Goal: Task Accomplishment & Management: Use online tool/utility

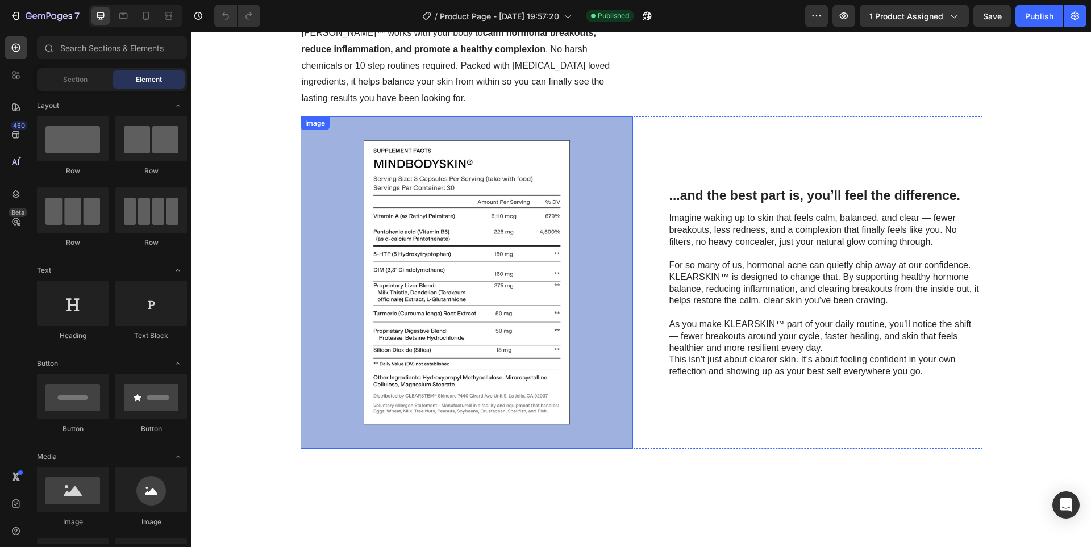
scroll to position [739, 0]
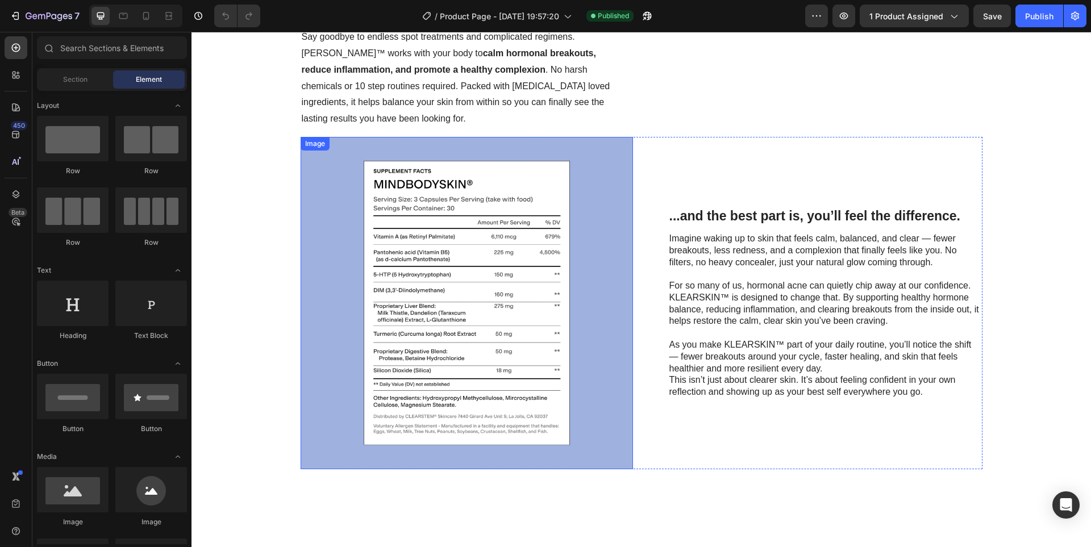
click at [490, 298] on img at bounding box center [467, 303] width 333 height 333
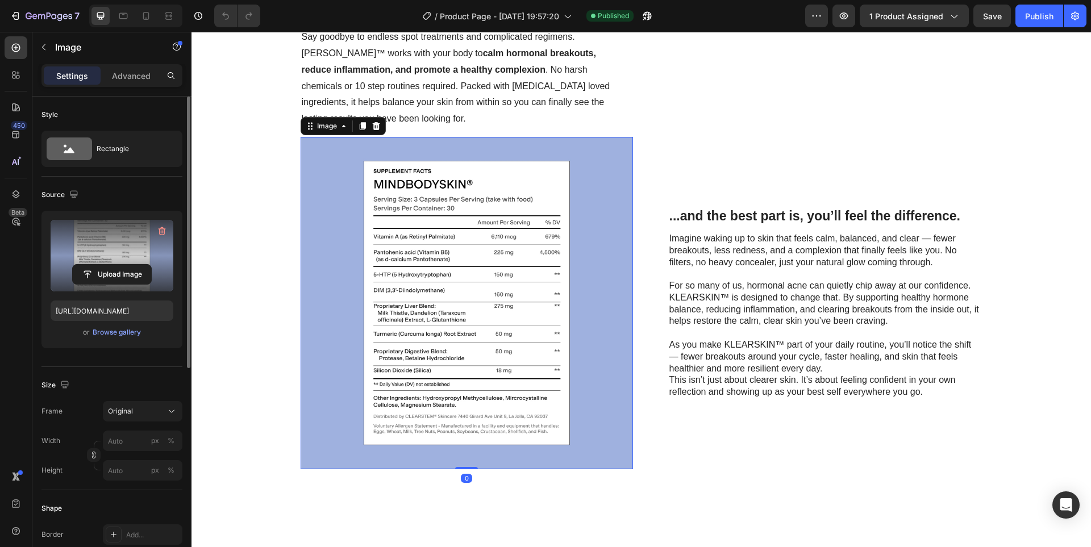
click at [125, 257] on label at bounding box center [112, 256] width 123 height 72
click at [125, 265] on input "file" at bounding box center [112, 274] width 78 height 19
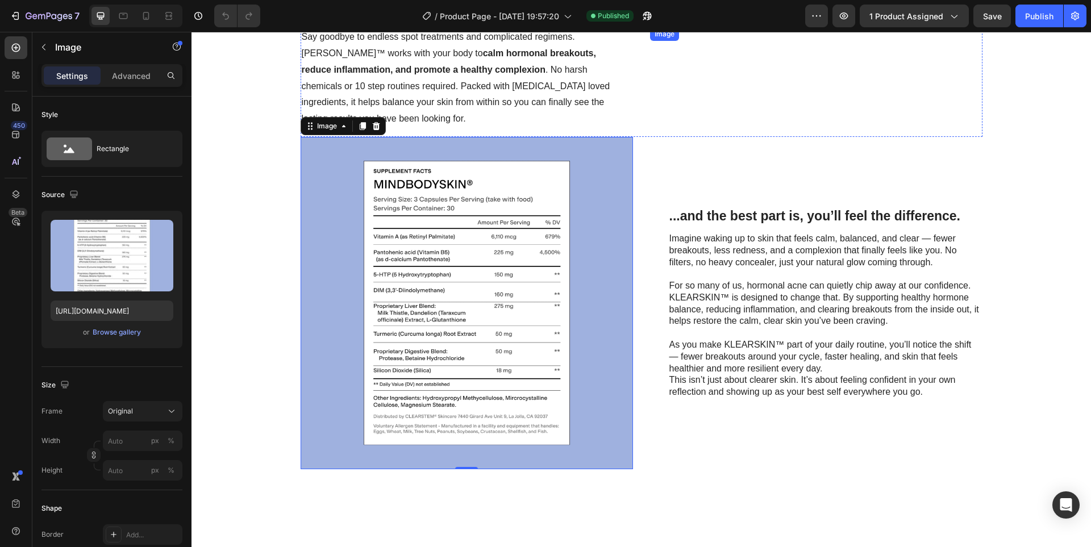
click at [575, 338] on img at bounding box center [467, 303] width 333 height 333
click at [375, 130] on icon at bounding box center [375, 126] width 7 height 8
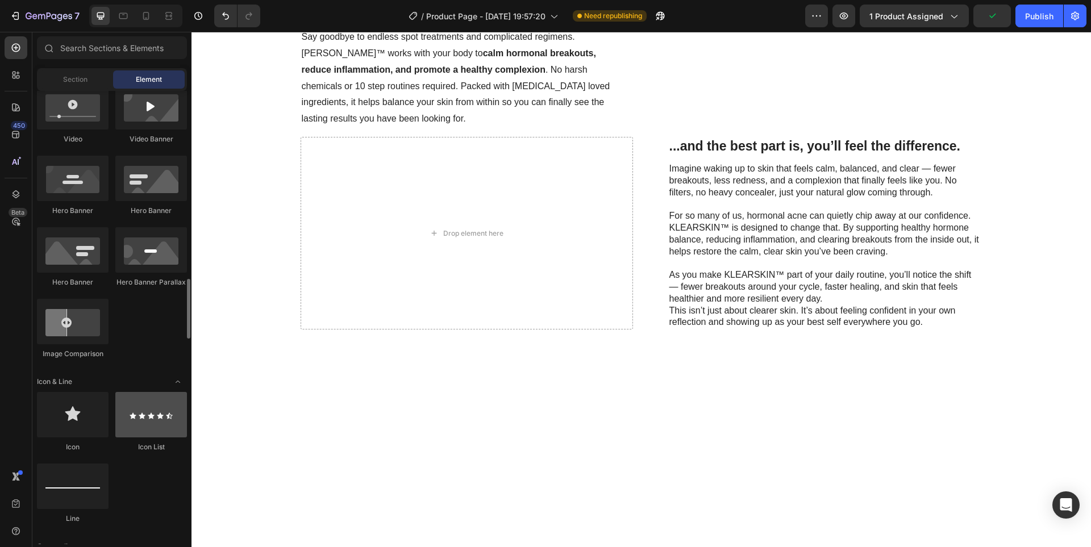
scroll to position [625, 0]
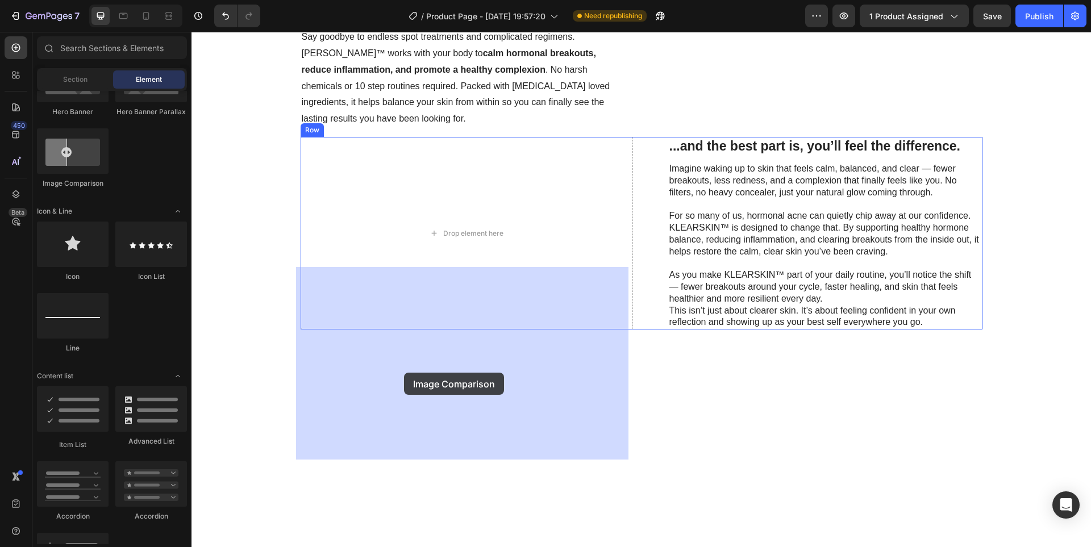
drag, startPoint x: 270, startPoint y: 211, endPoint x: 442, endPoint y: 380, distance: 241.2
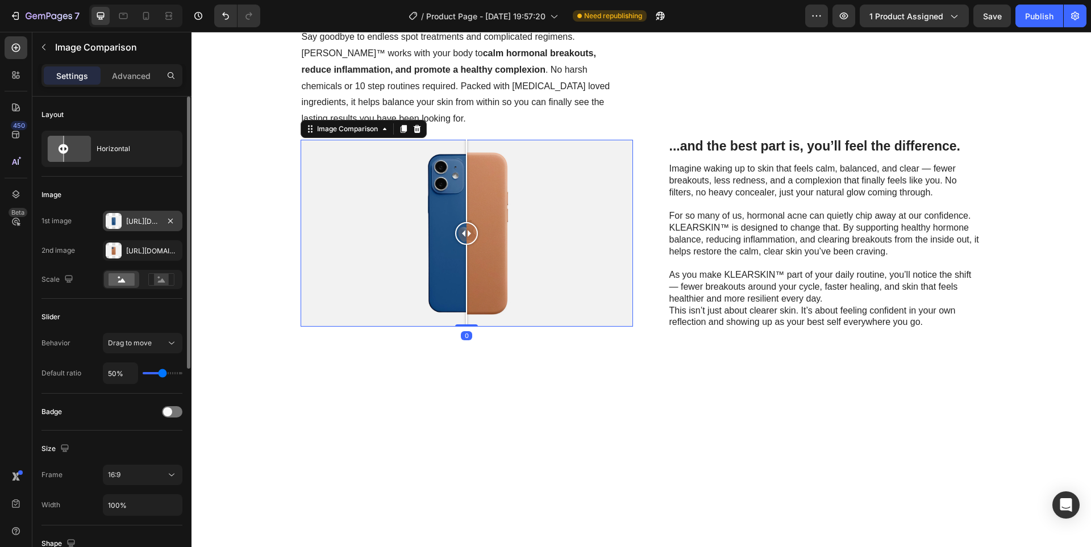
click at [131, 221] on div "[URL][DOMAIN_NAME]" at bounding box center [142, 222] width 33 height 10
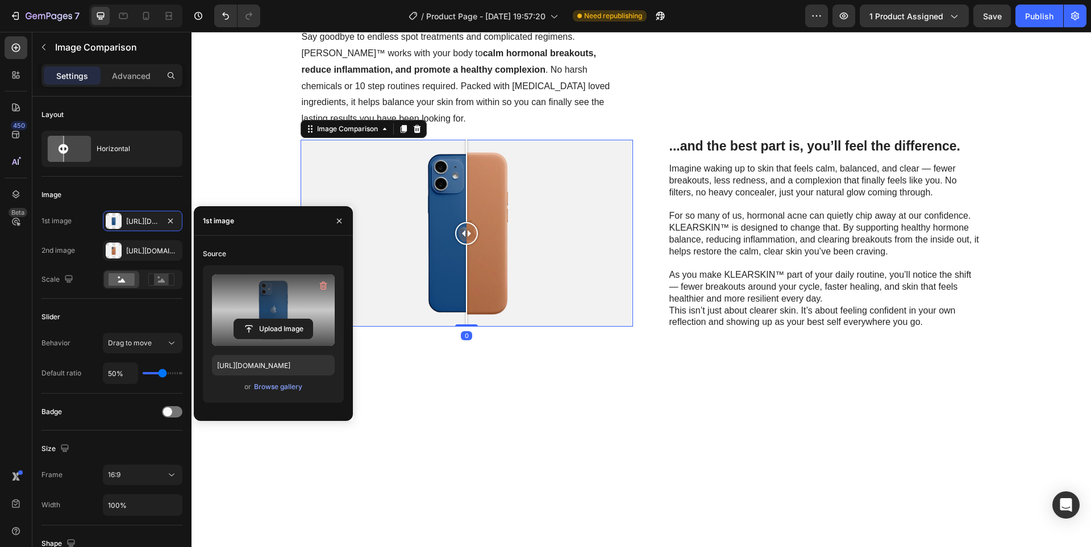
click at [255, 297] on label at bounding box center [273, 311] width 123 height 72
click at [255, 319] on input "file" at bounding box center [273, 328] width 78 height 19
click at [259, 322] on input "file" at bounding box center [273, 328] width 78 height 19
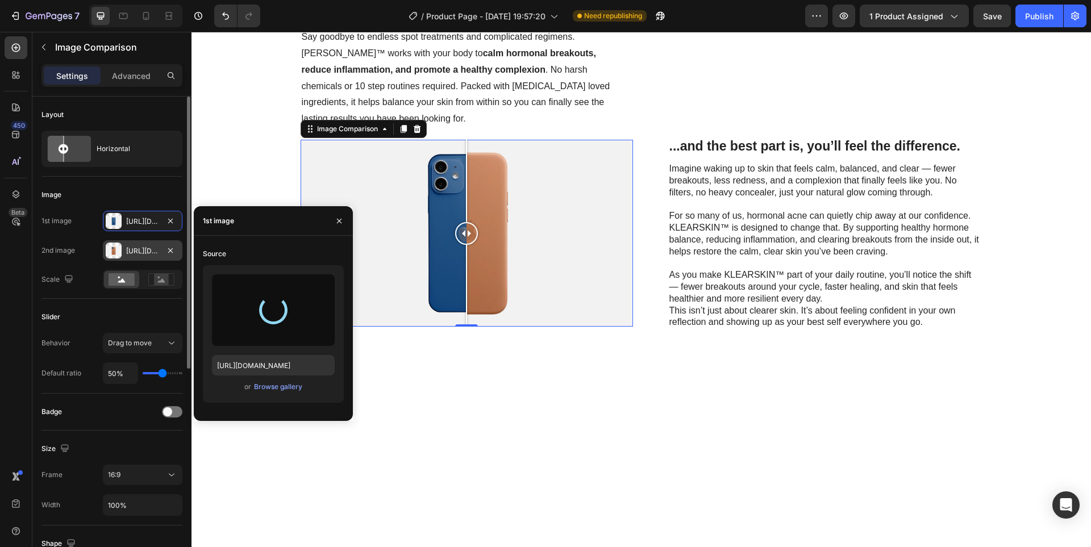
type input "[URL][DOMAIN_NAME]"
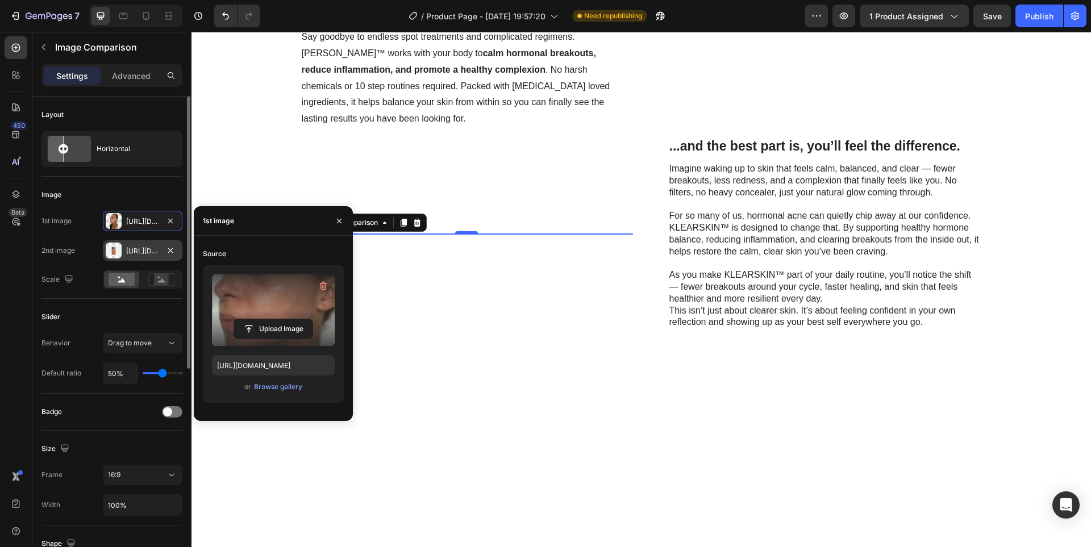
click at [146, 253] on div "[URL][DOMAIN_NAME]" at bounding box center [142, 251] width 33 height 10
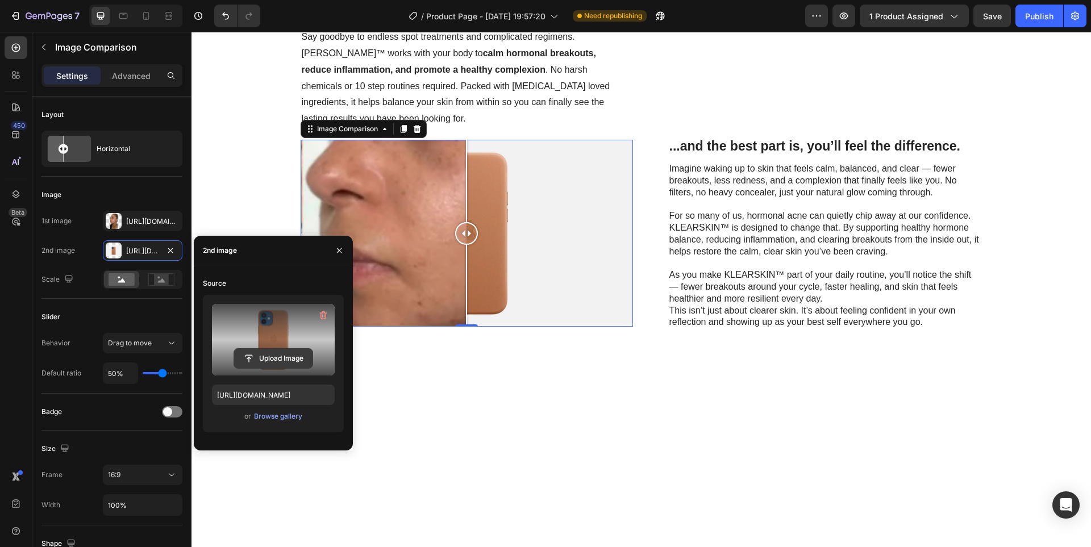
click at [274, 358] on input "file" at bounding box center [273, 358] width 78 height 19
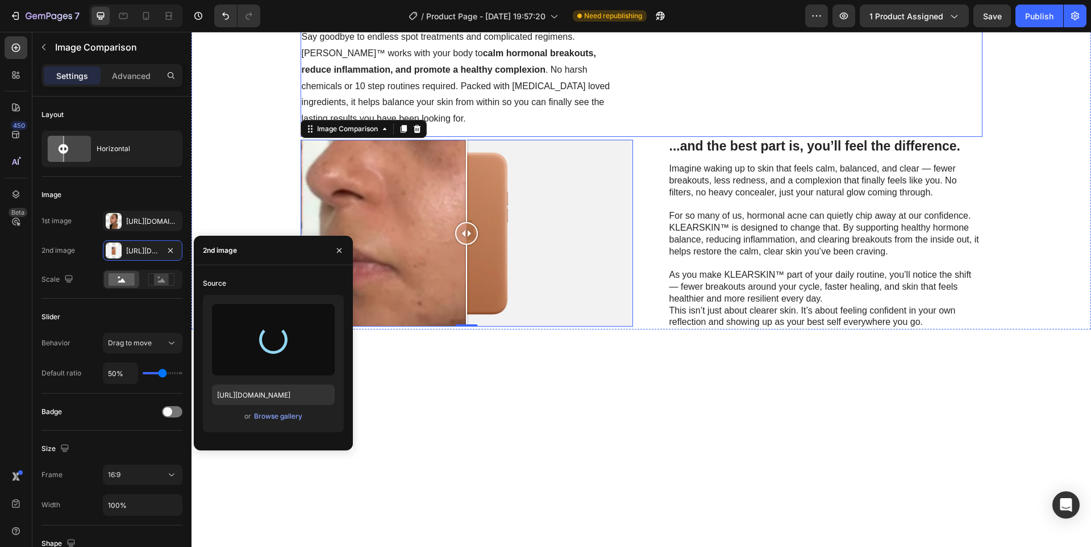
type input "[URL][DOMAIN_NAME]"
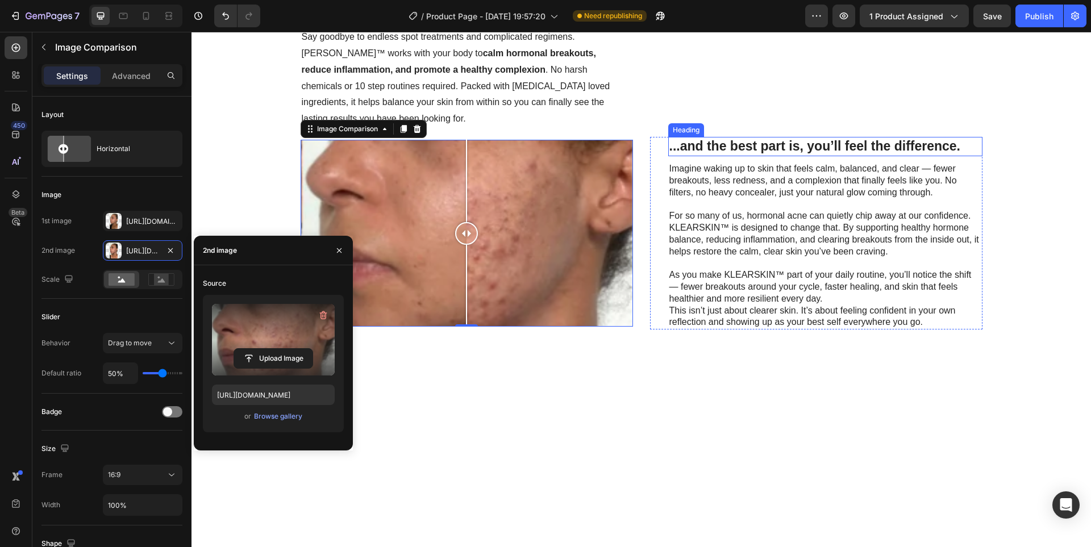
click at [805, 289] on div "...and the best part is, you’ll feel the difference. Heading Imagine waking up …" at bounding box center [825, 233] width 314 height 193
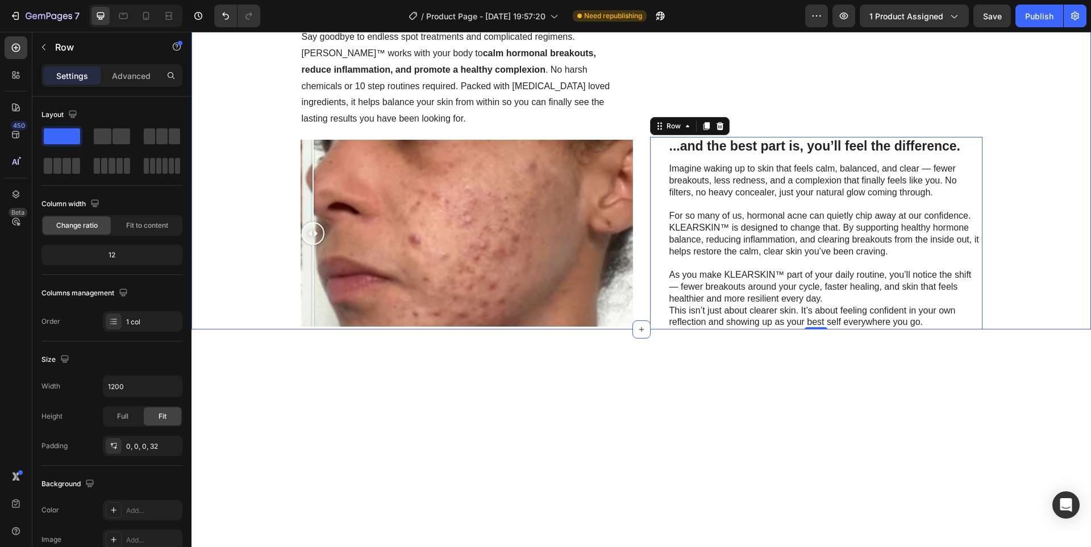
drag, startPoint x: 466, startPoint y: 365, endPoint x: 262, endPoint y: 342, distance: 205.3
click at [214, 330] on div "Clear Skin Starts from Within... Heading Discover the inside-out approach to sk…" at bounding box center [641, 124] width 877 height 412
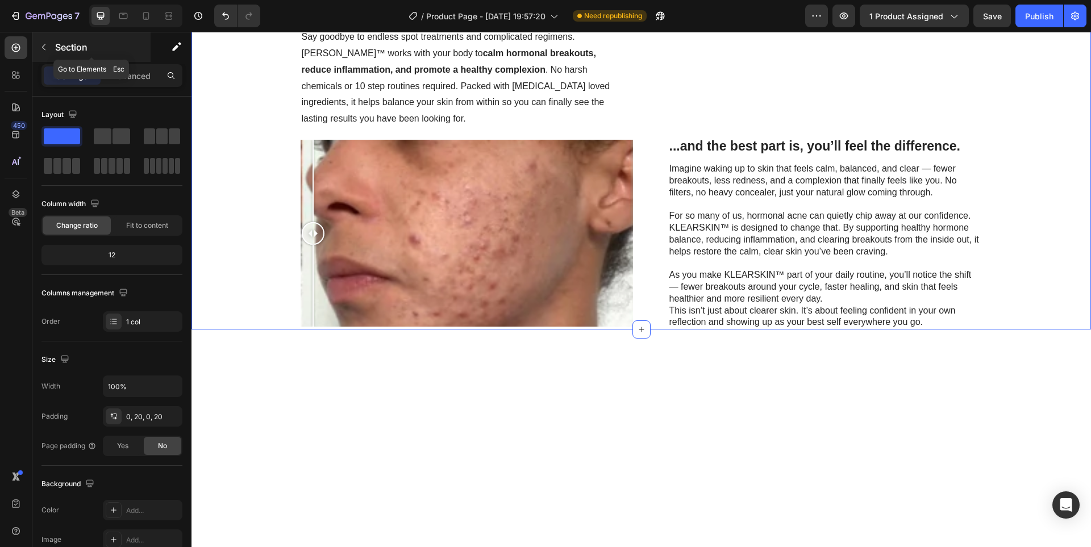
click at [51, 47] on button "button" at bounding box center [44, 47] width 18 height 18
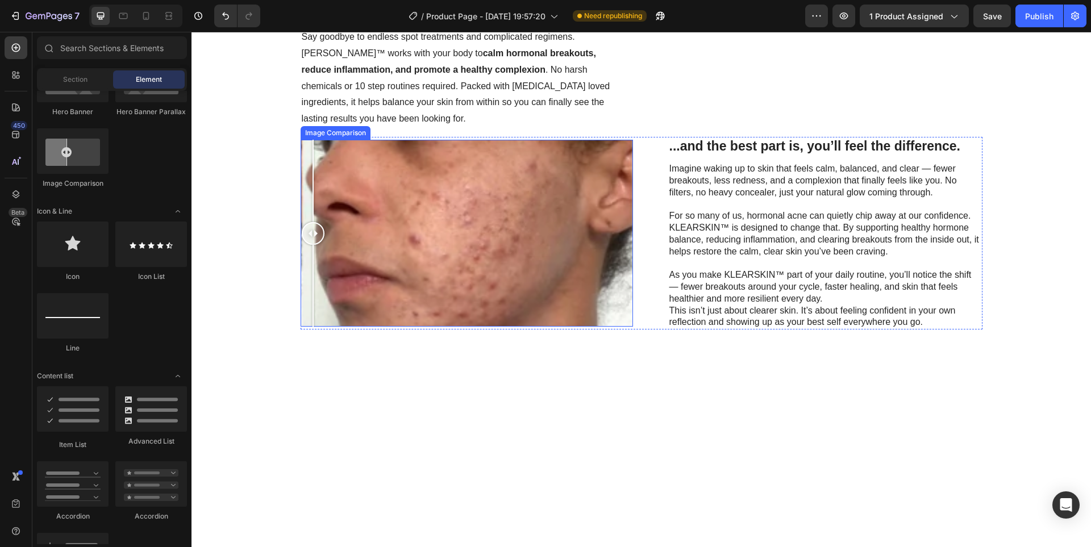
click at [387, 313] on div at bounding box center [467, 233] width 333 height 187
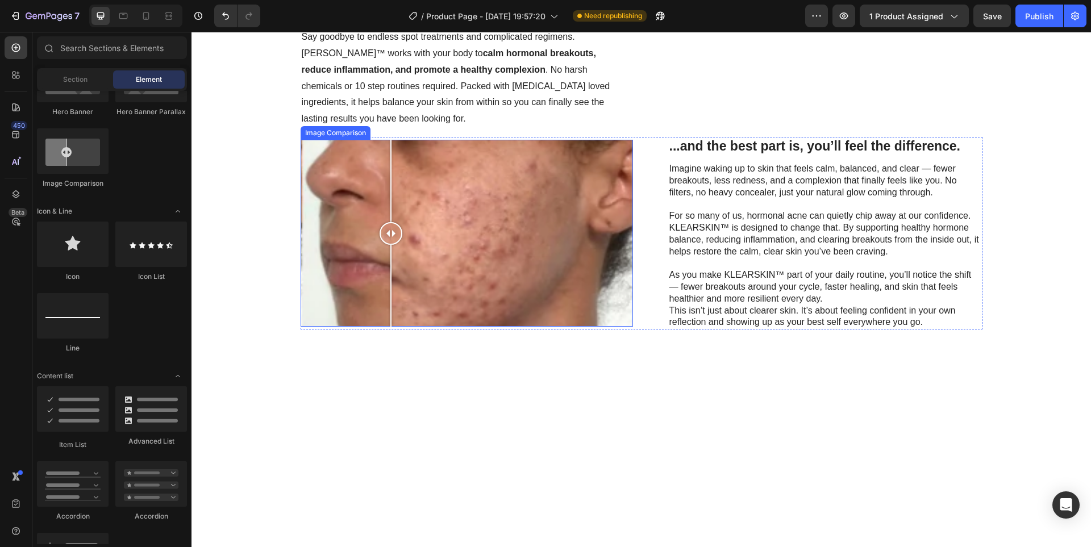
click at [460, 327] on div at bounding box center [467, 233] width 333 height 187
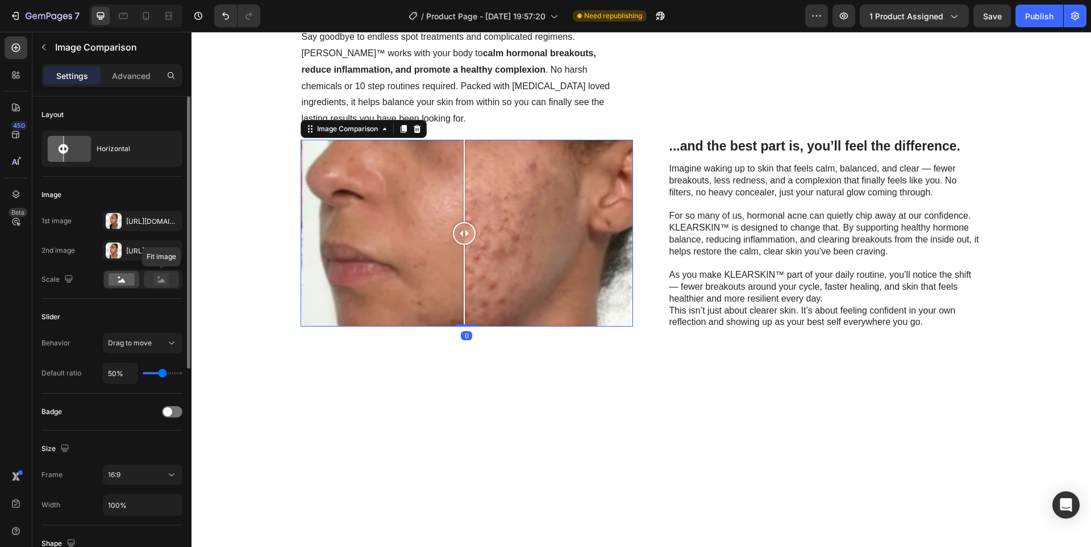
click at [156, 285] on rect at bounding box center [161, 279] width 15 height 11
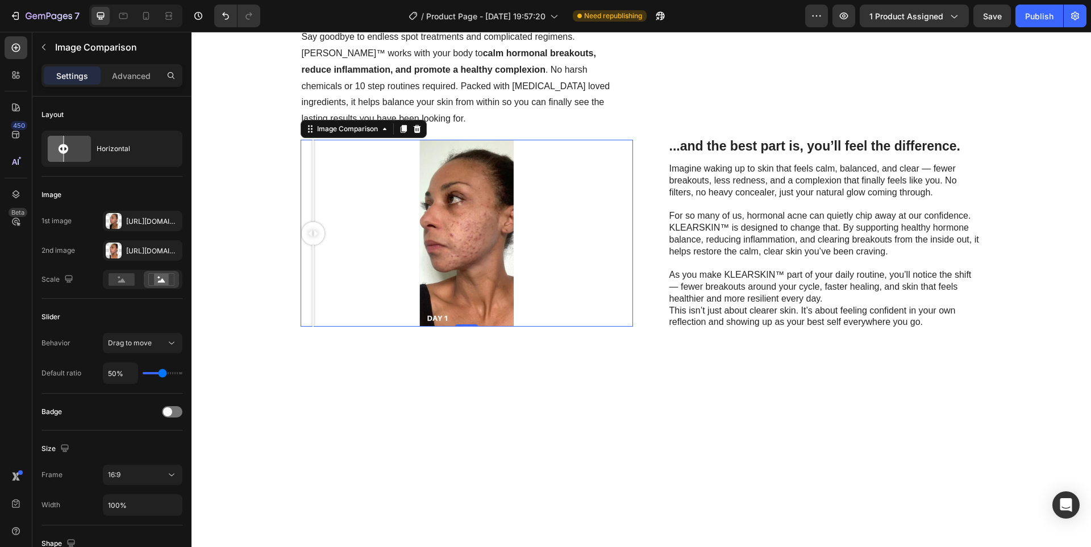
drag, startPoint x: 458, startPoint y: 360, endPoint x: 50, endPoint y: 347, distance: 407.8
click at [192, 347] on html "Header Clear Skin Starts from Within... Heading Discover the inside-out approac…" at bounding box center [642, 370] width 900 height 2154
click at [169, 221] on icon "button" at bounding box center [170, 221] width 9 height 9
click at [168, 248] on icon "button" at bounding box center [170, 250] width 9 height 9
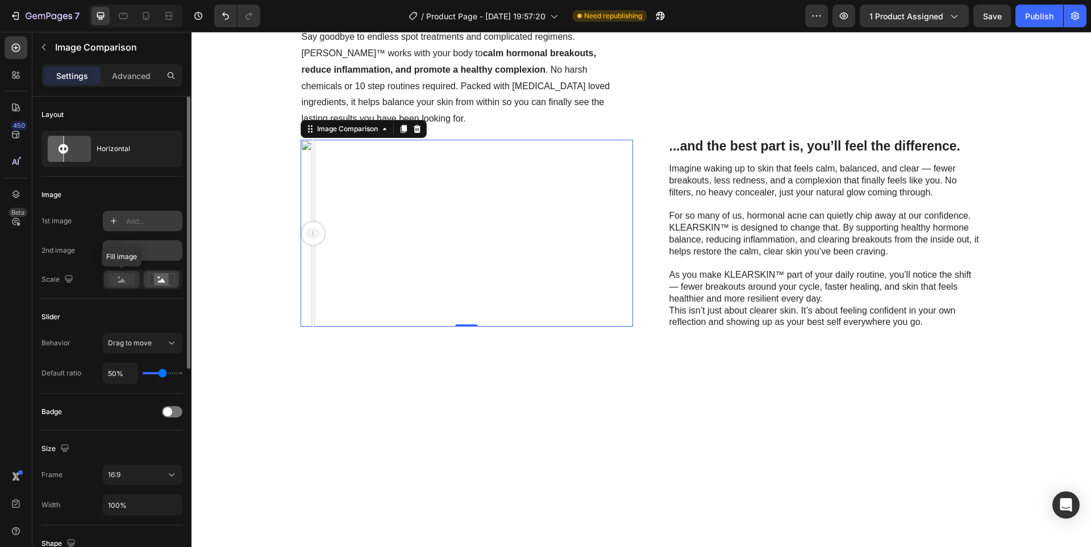
click at [119, 281] on icon at bounding box center [121, 281] width 7 height 4
click at [122, 283] on icon at bounding box center [121, 281] width 7 height 4
click at [121, 219] on div at bounding box center [114, 221] width 16 height 16
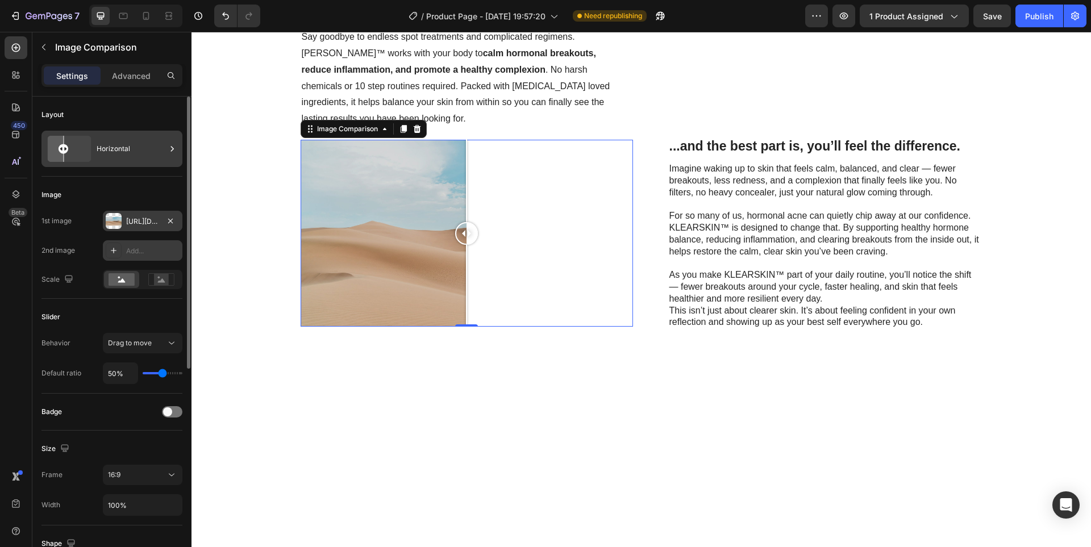
click at [125, 148] on div "Horizontal" at bounding box center [131, 149] width 69 height 26
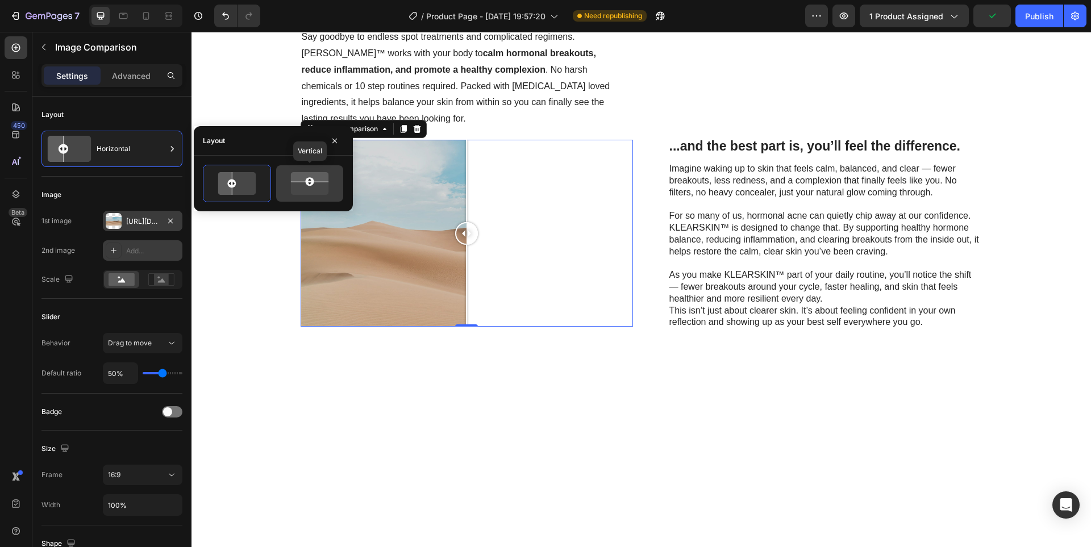
click at [306, 174] on icon at bounding box center [309, 176] width 45 height 11
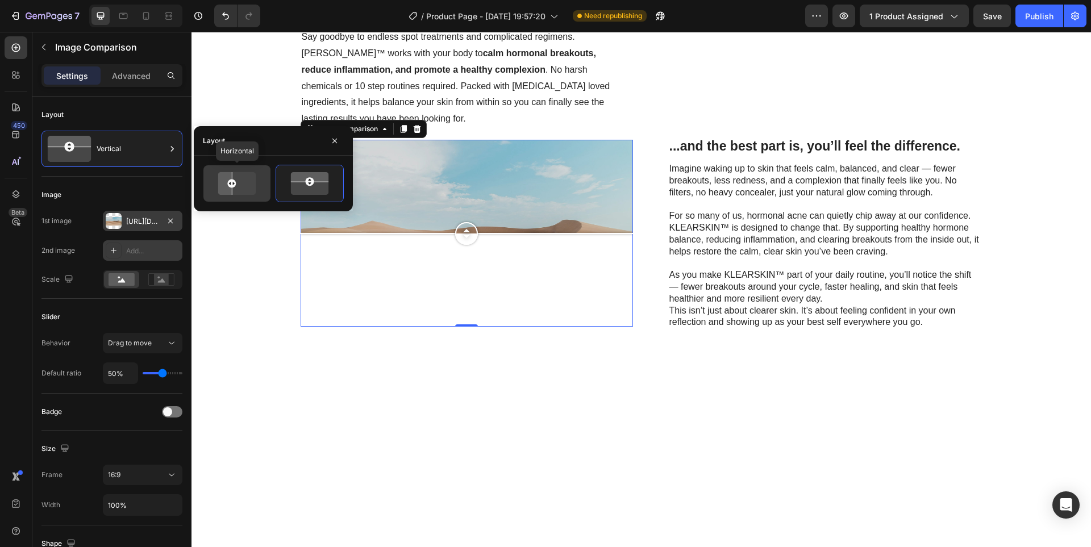
drag, startPoint x: 250, startPoint y: 183, endPoint x: 243, endPoint y: 184, distance: 6.4
click at [248, 183] on icon at bounding box center [236, 184] width 45 height 27
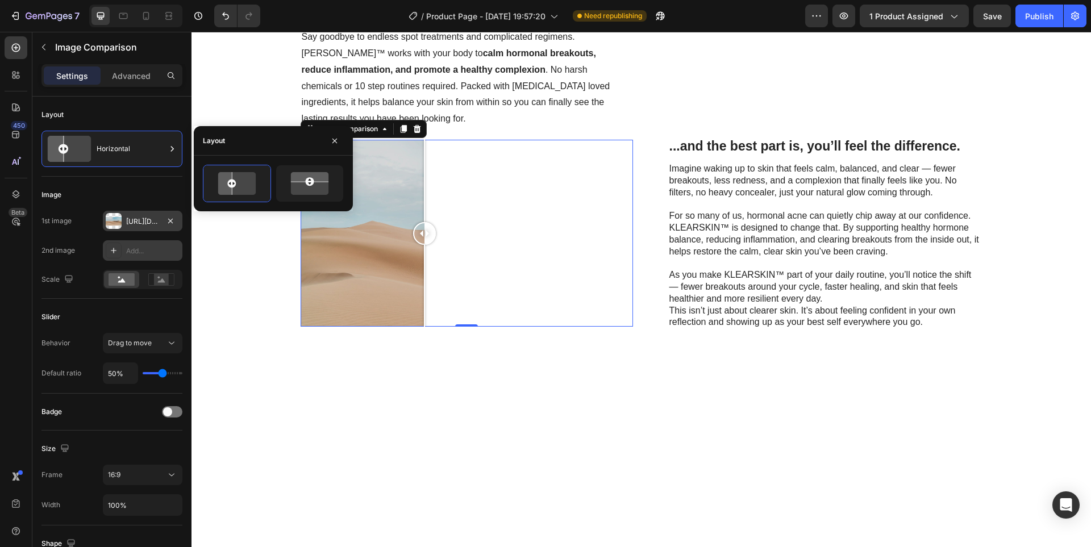
drag, startPoint x: 463, startPoint y: 364, endPoint x: 412, endPoint y: 363, distance: 51.7
click at [418, 245] on div at bounding box center [424, 233] width 23 height 23
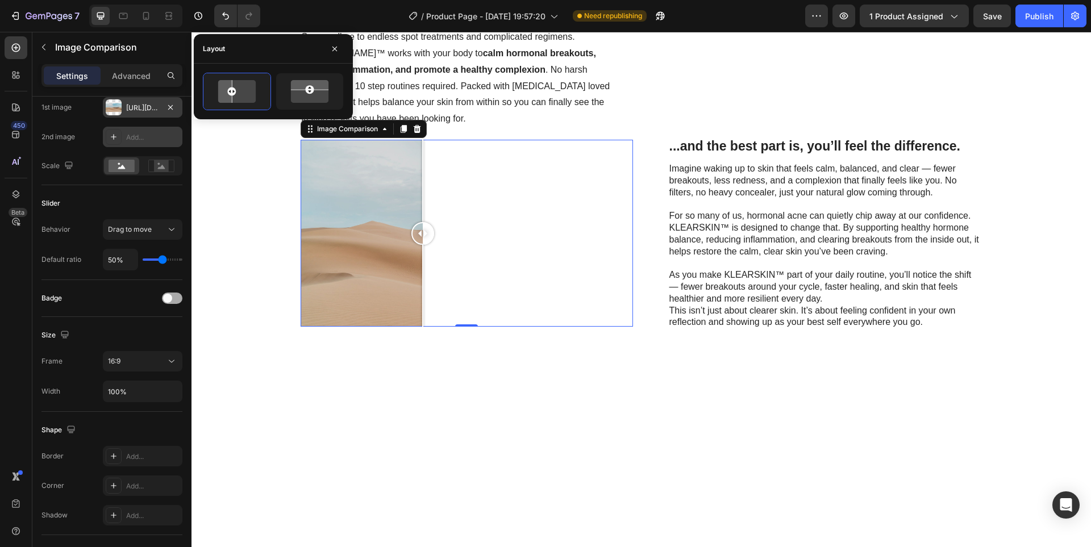
click at [168, 302] on span at bounding box center [167, 298] width 9 height 9
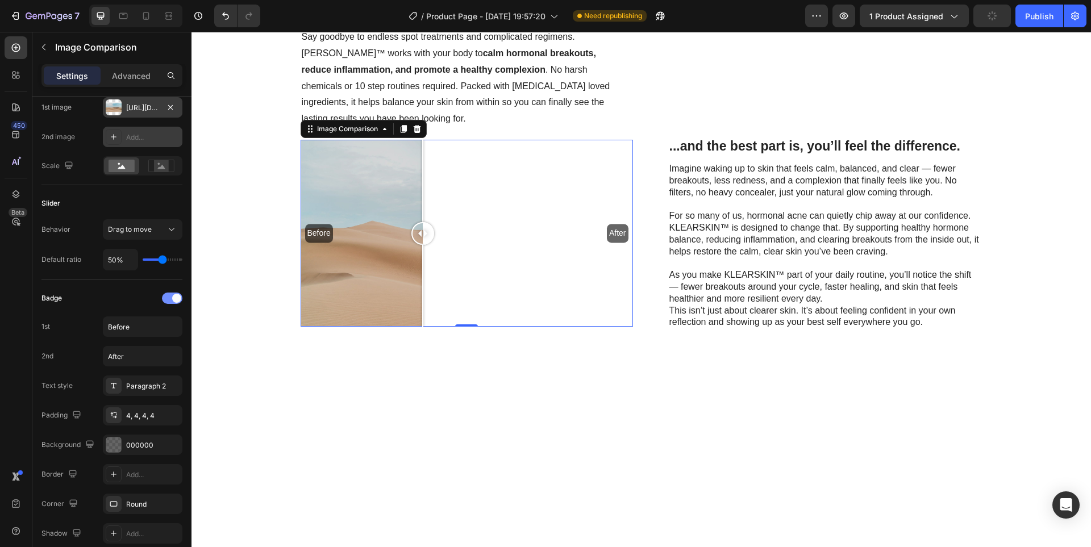
click at [168, 302] on div at bounding box center [172, 298] width 20 height 11
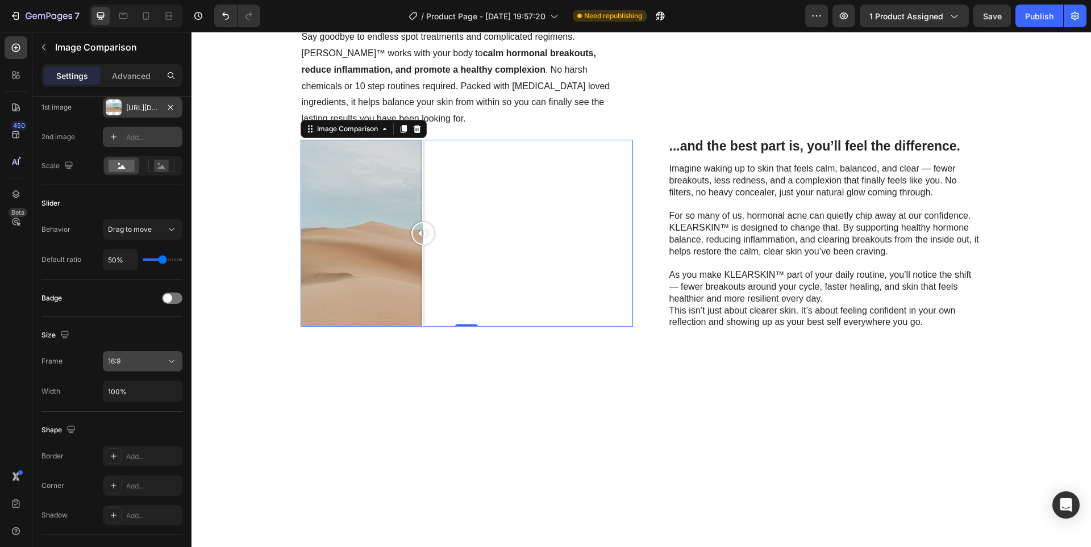
click at [134, 365] on div "16:9" at bounding box center [137, 361] width 58 height 10
click at [121, 417] on p "3:2" at bounding box center [138, 412] width 60 height 10
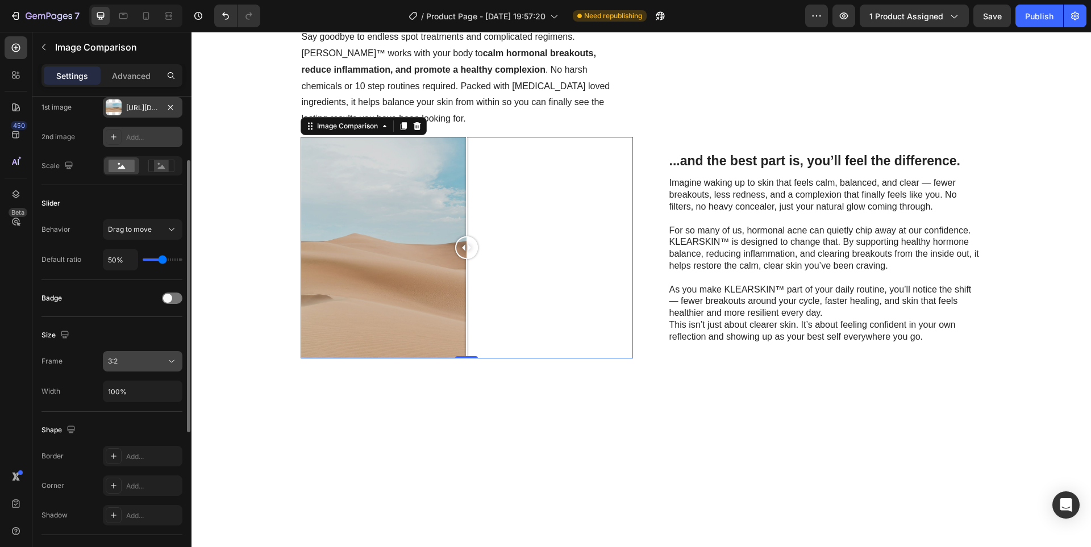
click at [137, 364] on div "3:2" at bounding box center [137, 361] width 58 height 10
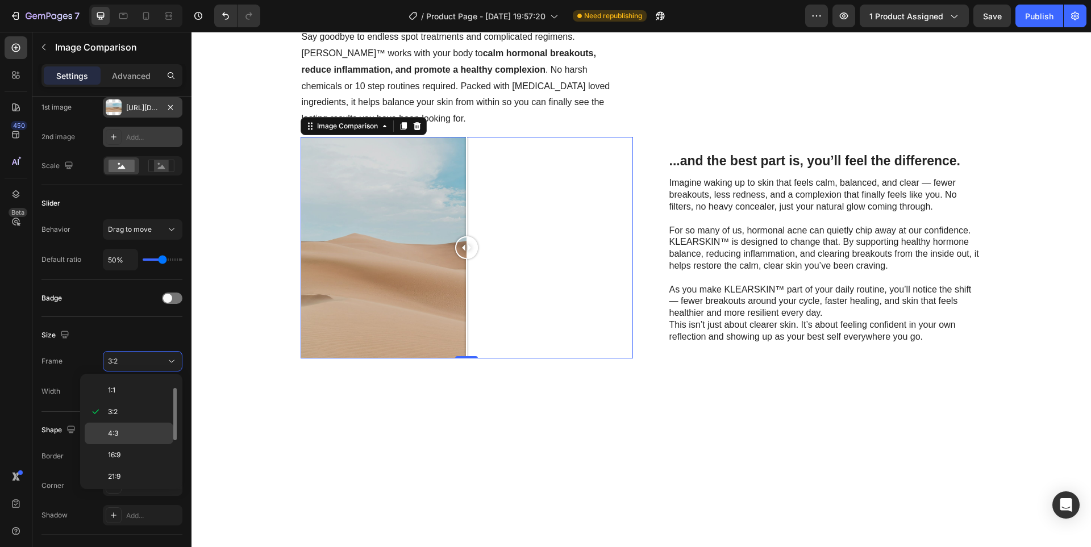
click at [128, 433] on p "4:3" at bounding box center [138, 434] width 60 height 10
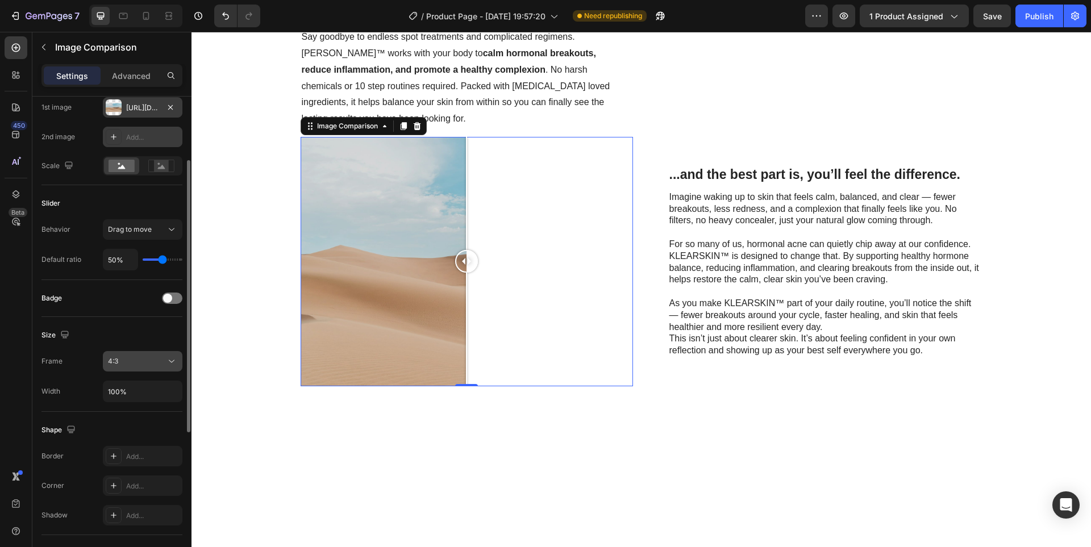
click at [136, 365] on div "4:3" at bounding box center [137, 361] width 58 height 10
click at [130, 325] on div "Size Frame 4:3 Width 100%" at bounding box center [111, 364] width 141 height 95
click at [143, 360] on div "4:3" at bounding box center [137, 361] width 58 height 10
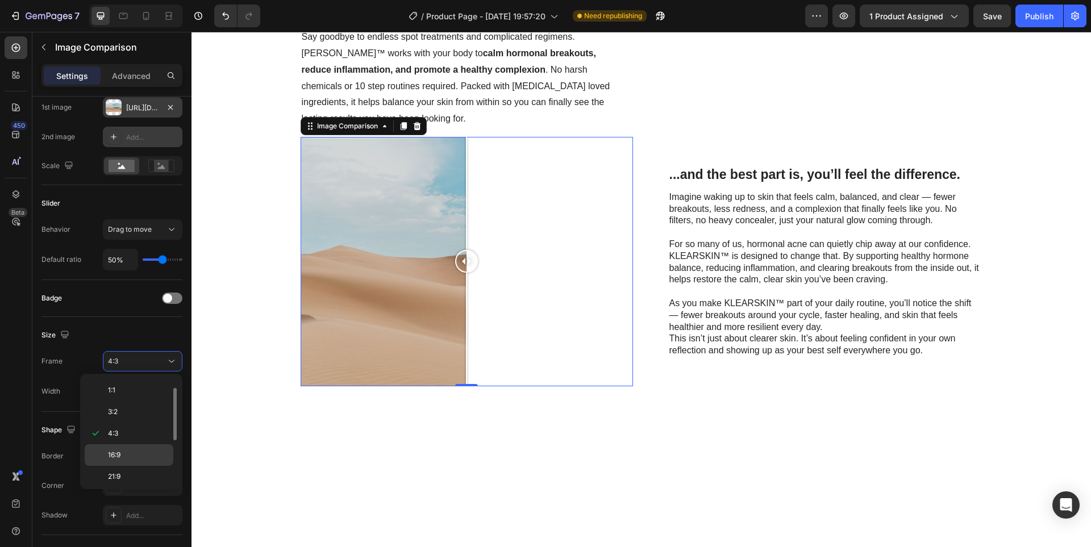
click at [126, 458] on p "16:9" at bounding box center [138, 455] width 60 height 10
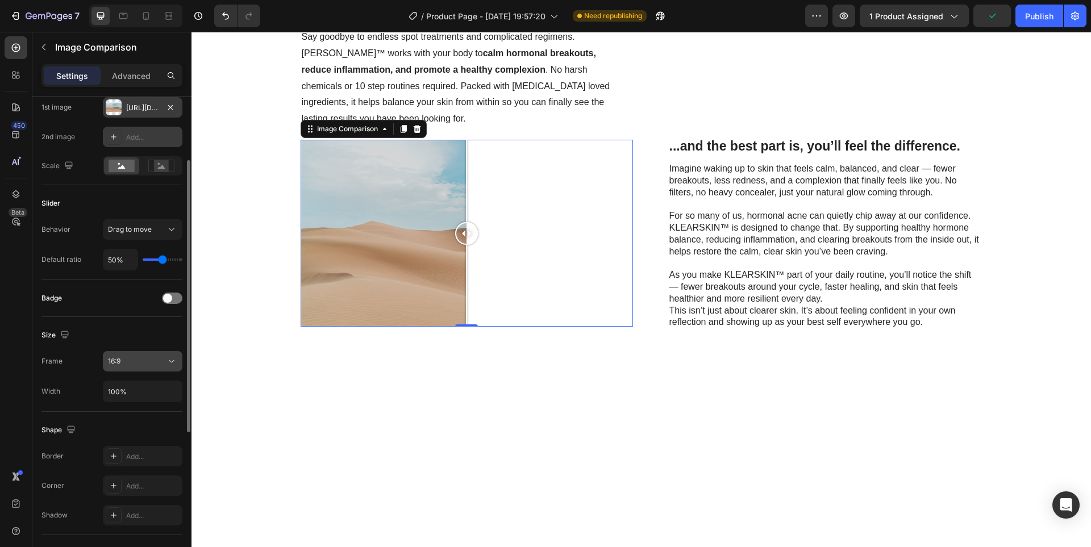
click at [147, 367] on div "16:9" at bounding box center [142, 361] width 69 height 11
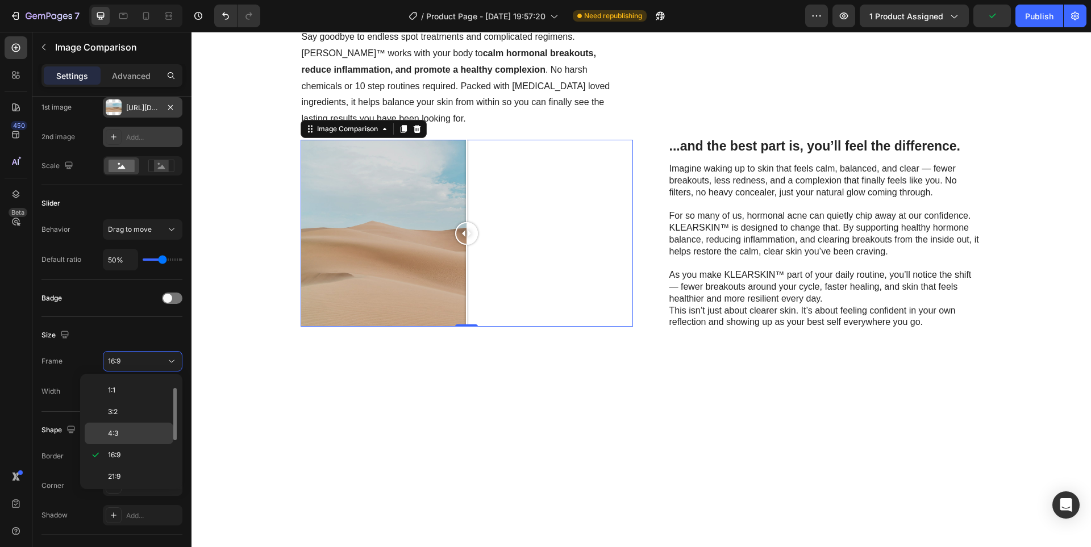
click at [139, 424] on div "4:3" at bounding box center [129, 434] width 89 height 22
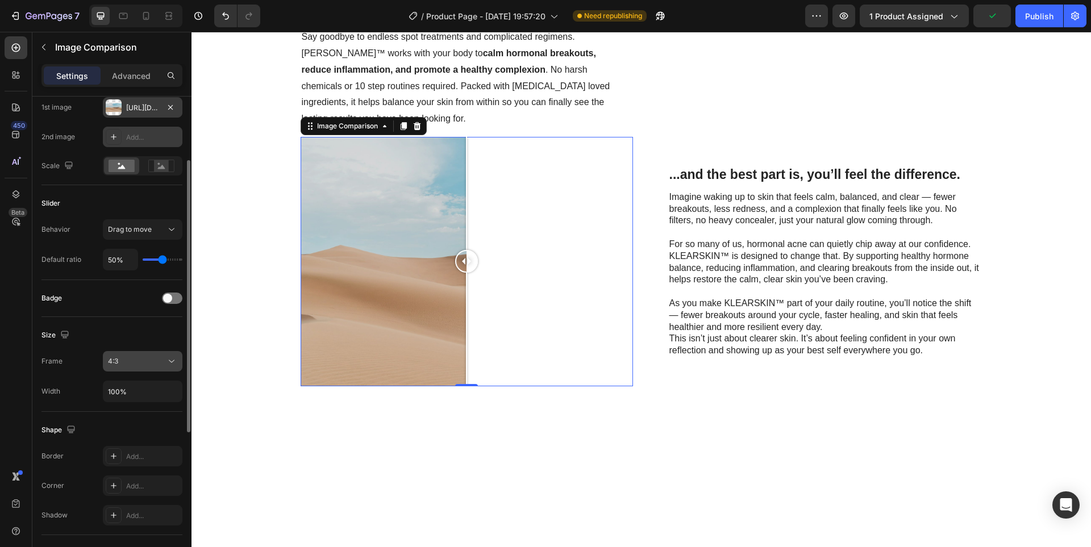
click at [139, 366] on div "4:3" at bounding box center [137, 361] width 58 height 10
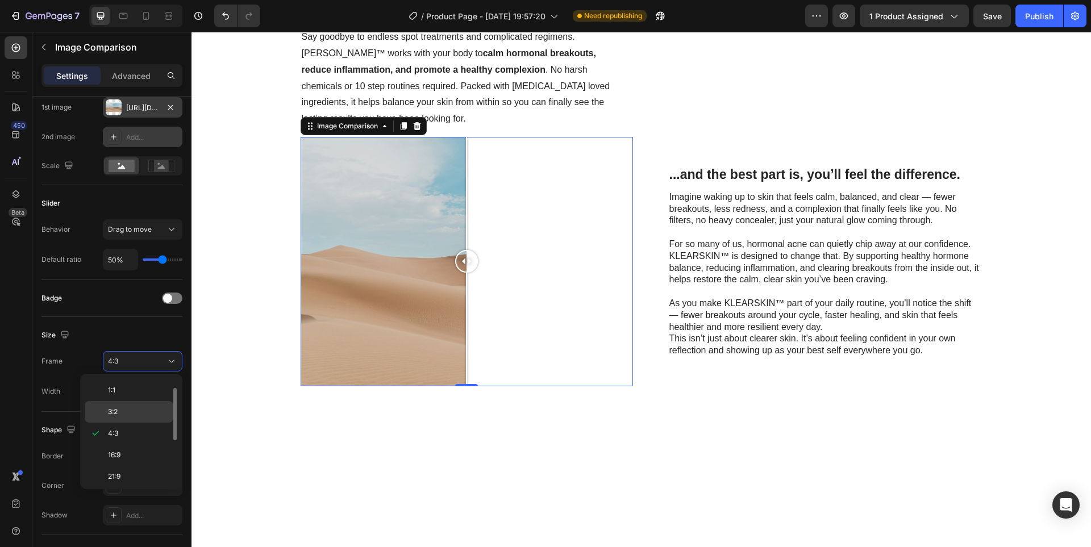
click at [139, 409] on p "3:2" at bounding box center [138, 412] width 60 height 10
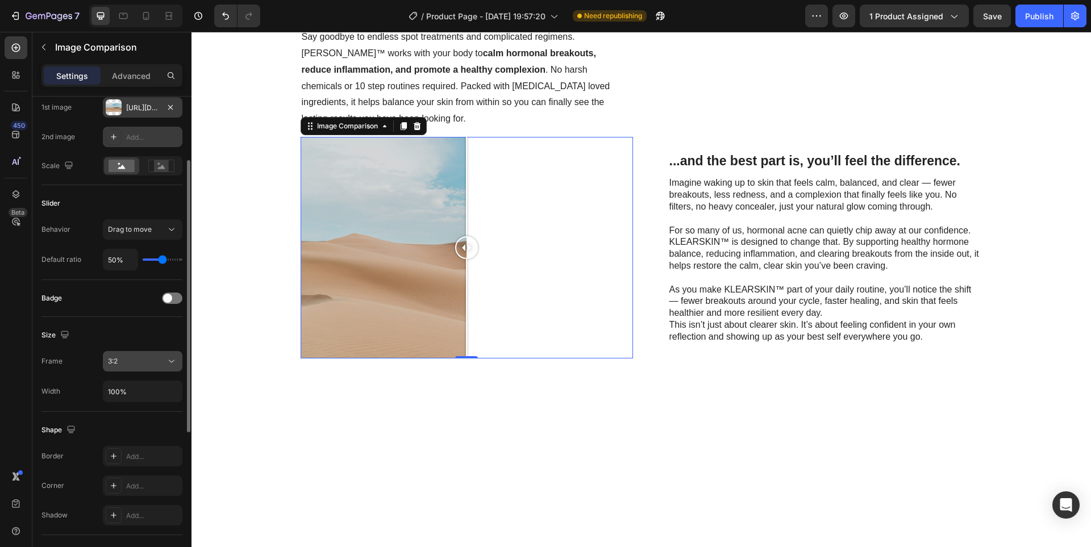
click at [139, 369] on button "3:2" at bounding box center [143, 361] width 80 height 20
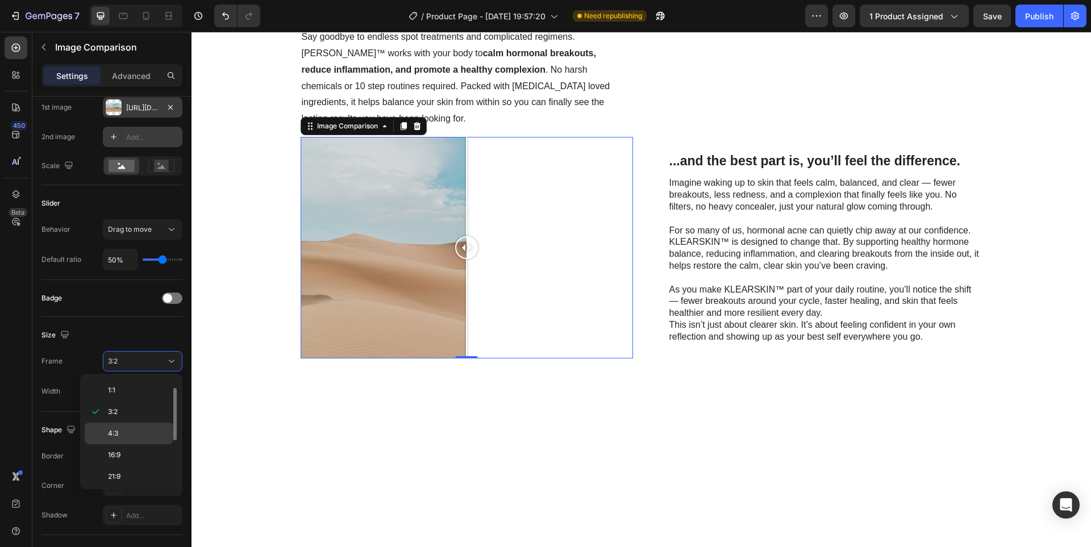
click at [136, 440] on div "4:3" at bounding box center [129, 434] width 89 height 22
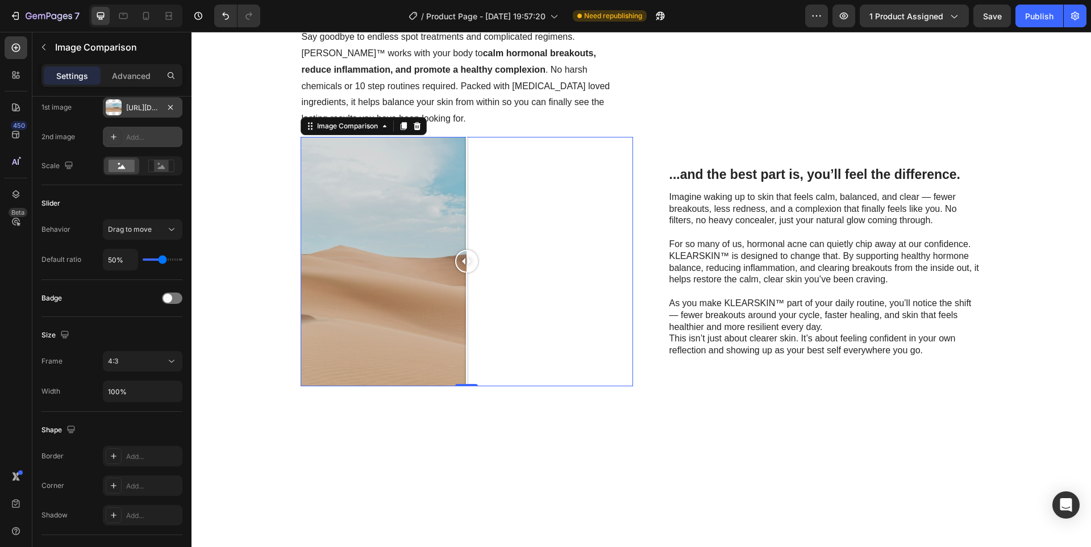
click at [140, 104] on div "[URL][DOMAIN_NAME]" at bounding box center [142, 108] width 33 height 10
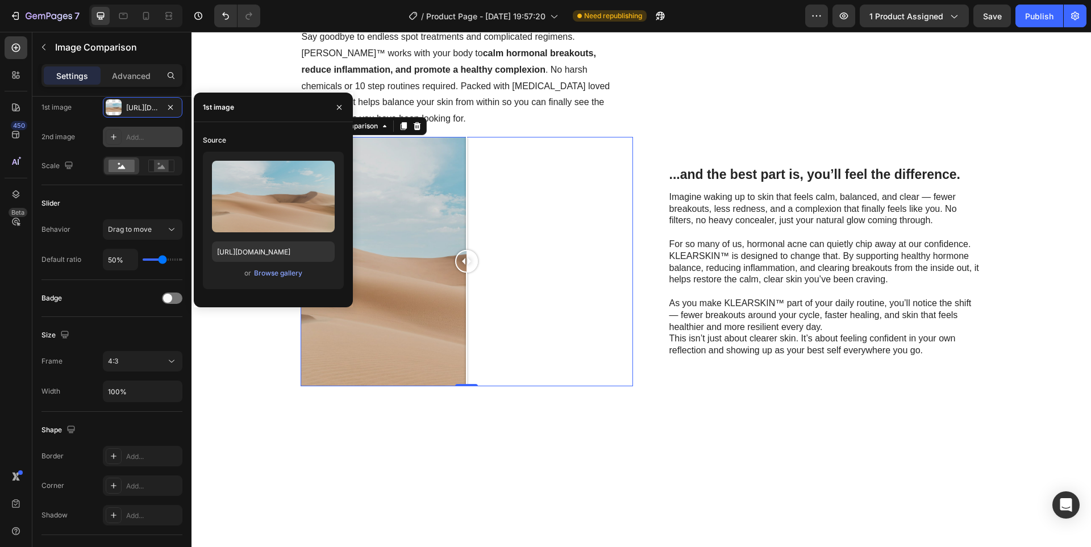
scroll to position [0, 0]
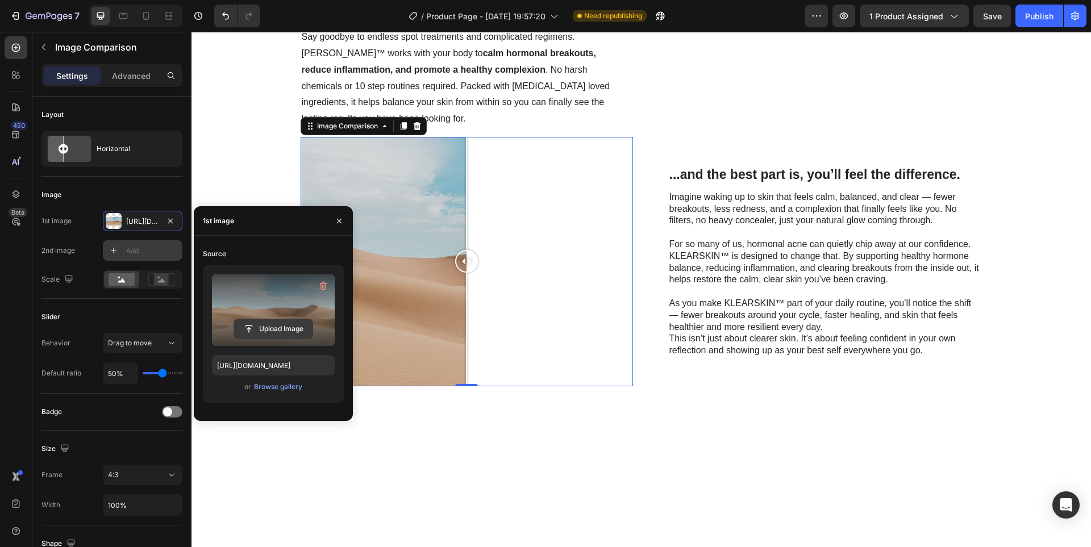
click at [257, 329] on input "file" at bounding box center [273, 328] width 78 height 19
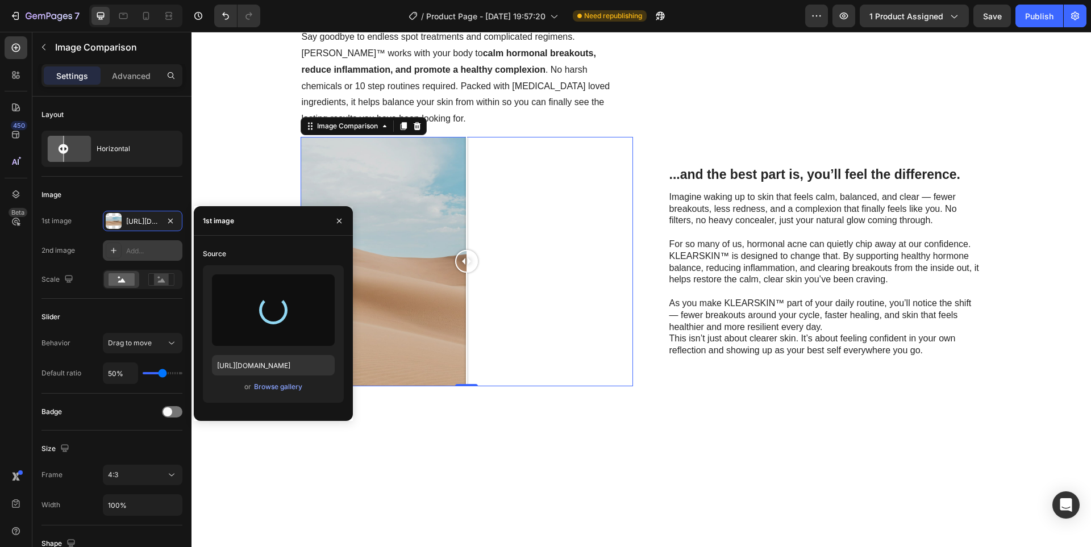
type input "[URL][DOMAIN_NAME]"
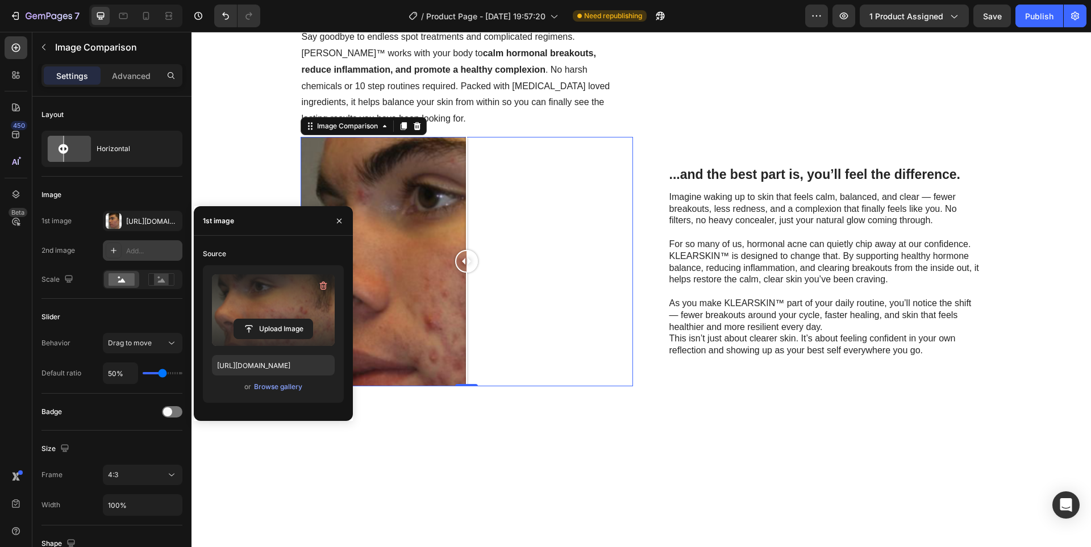
click at [134, 251] on div "Add..." at bounding box center [152, 251] width 53 height 10
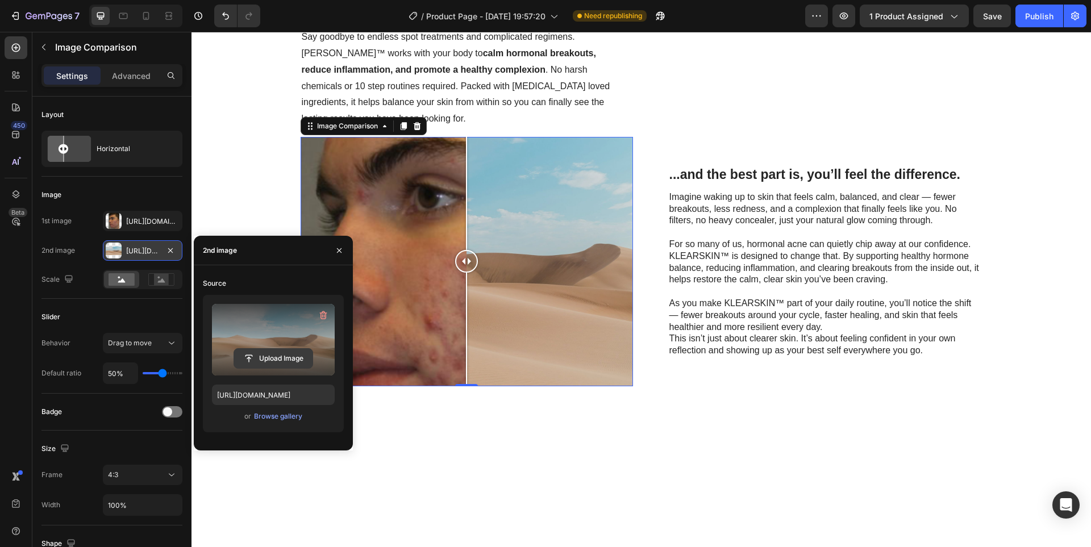
click at [284, 359] on input "file" at bounding box center [273, 358] width 78 height 19
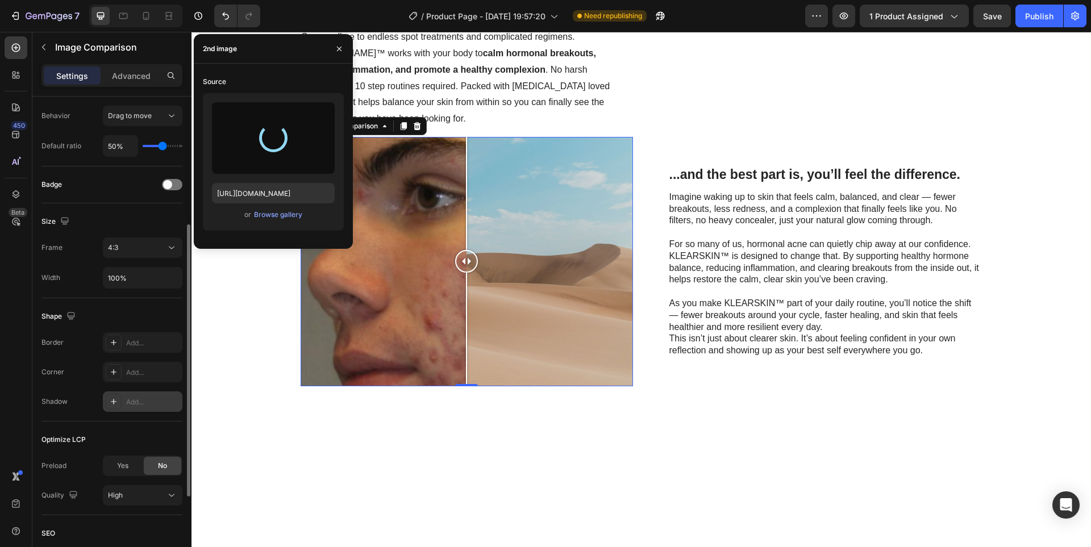
scroll to position [373, 0]
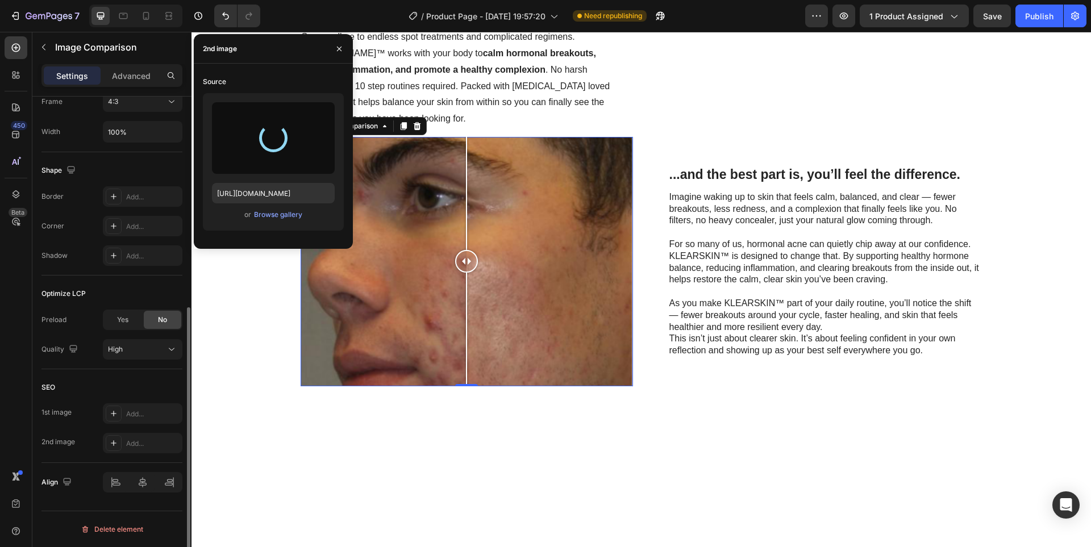
type input "[URL][DOMAIN_NAME]"
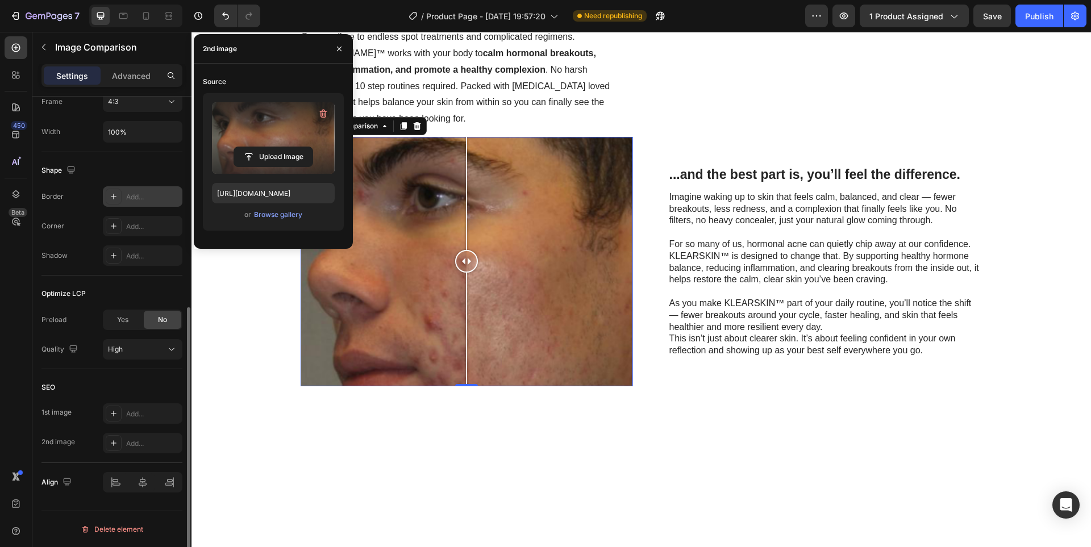
scroll to position [89, 0]
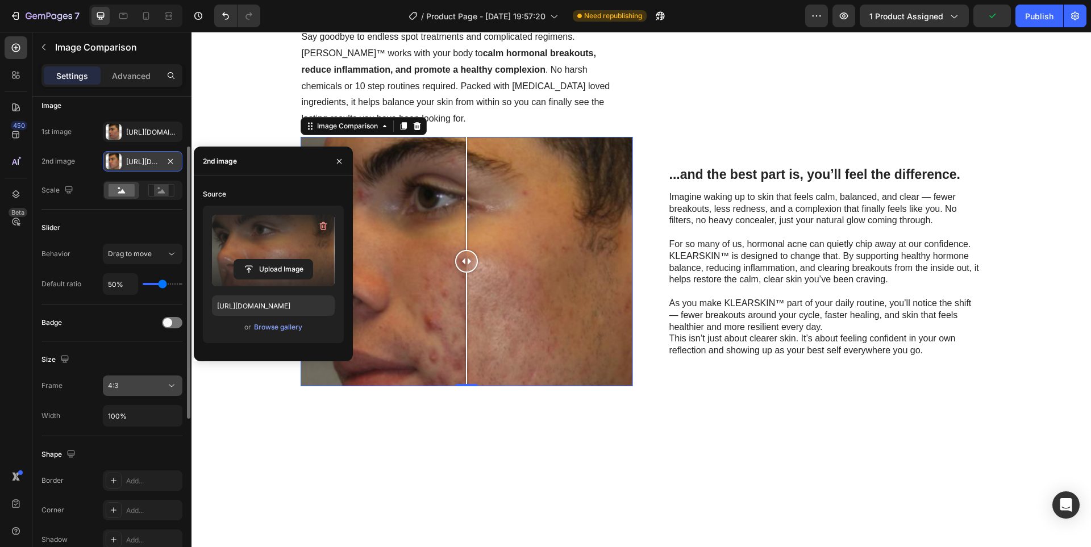
click at [130, 388] on div "4:3" at bounding box center [137, 386] width 58 height 10
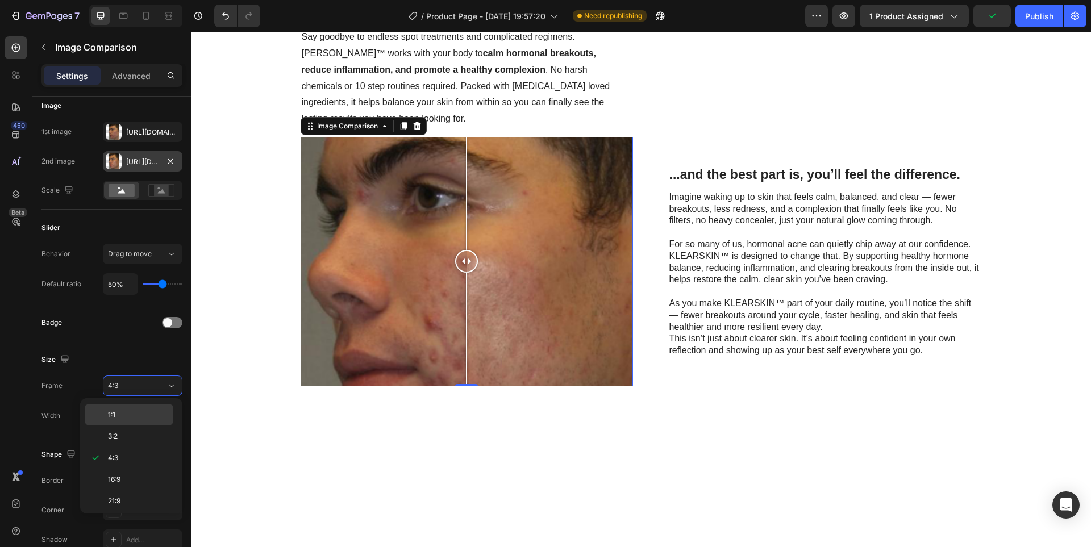
click at [128, 410] on p "1:1" at bounding box center [138, 415] width 60 height 10
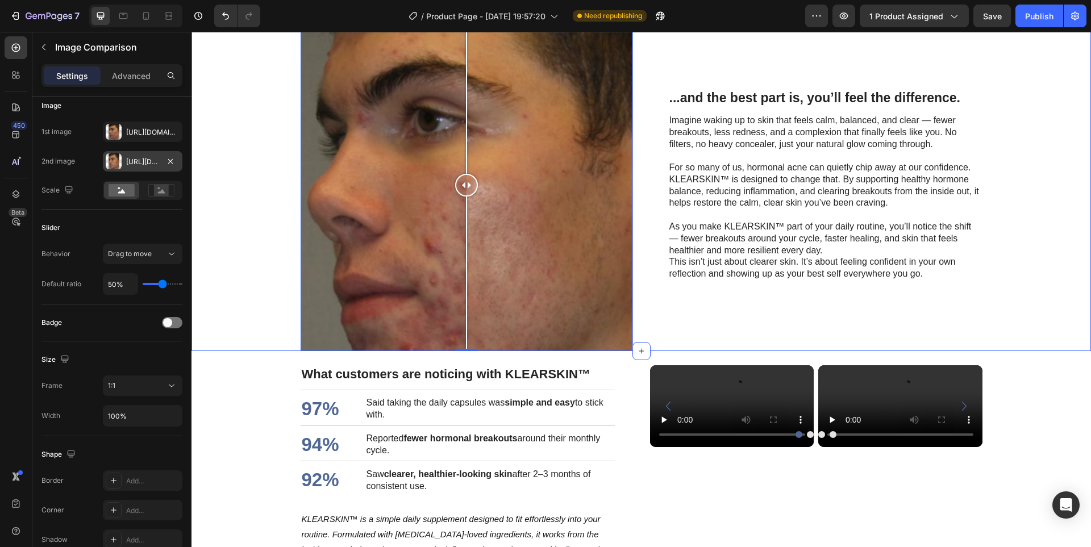
scroll to position [853, 0]
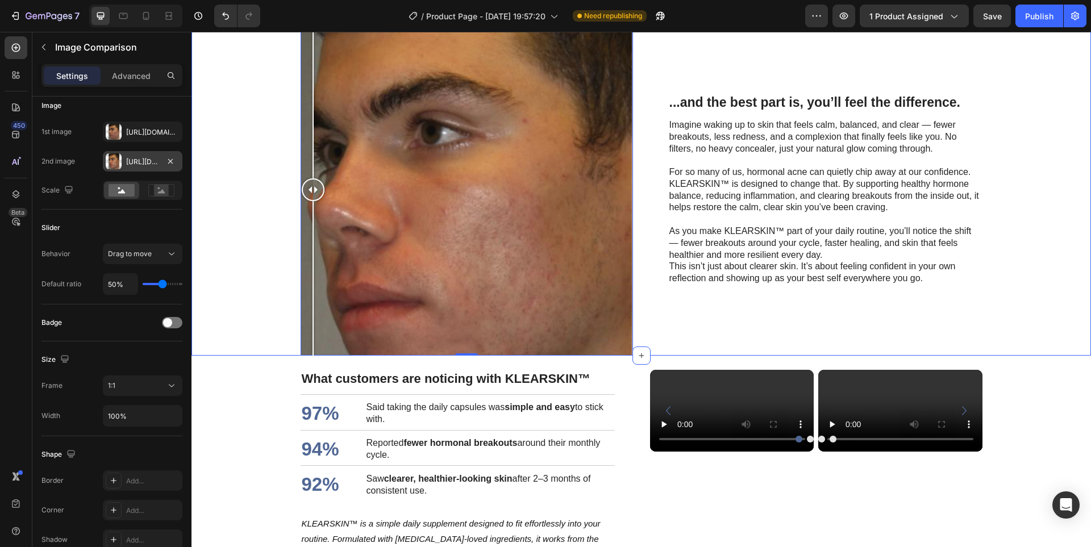
drag, startPoint x: 467, startPoint y: 318, endPoint x: 449, endPoint y: 314, distance: 18.6
click at [325, 201] on div at bounding box center [313, 189] width 23 height 23
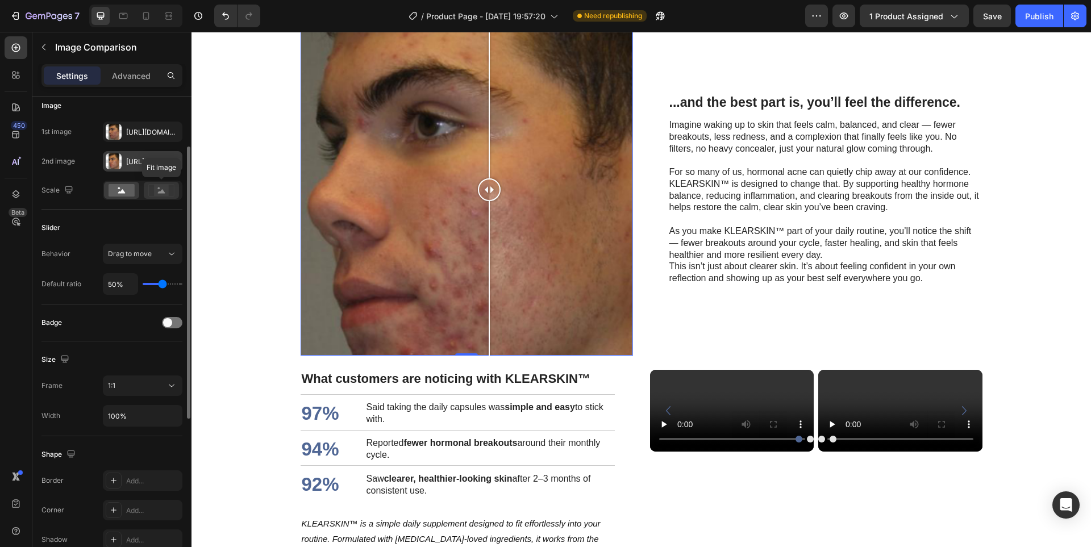
click at [153, 193] on icon at bounding box center [161, 190] width 26 height 13
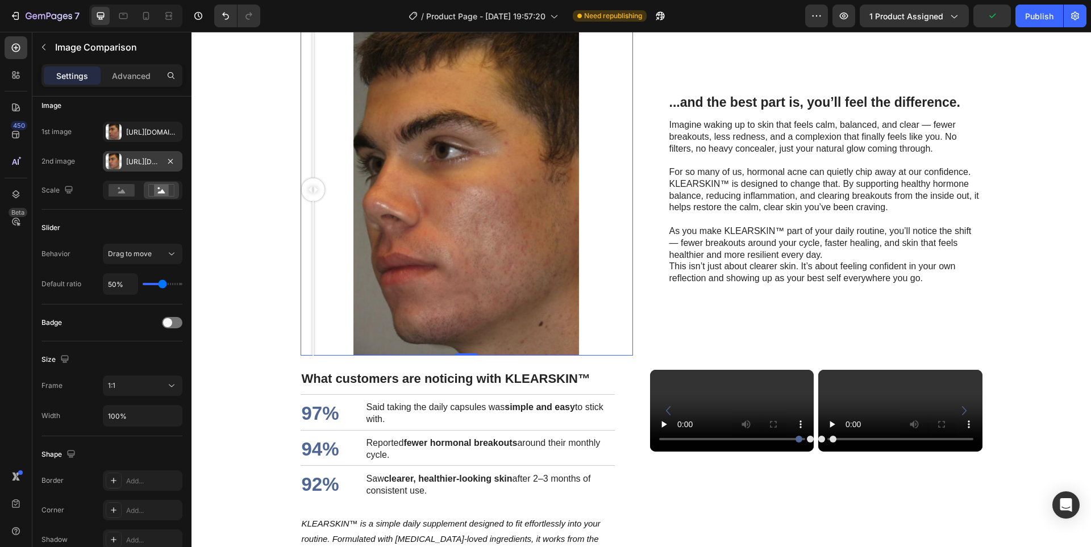
drag, startPoint x: 484, startPoint y: 315, endPoint x: 174, endPoint y: 309, distance: 309.9
click at [192, 309] on html "Header Clear Skin Starts from Within... Heading Discover the inside-out approac…" at bounding box center [642, 326] width 900 height 2294
click at [145, 16] on icon at bounding box center [145, 15] width 11 height 11
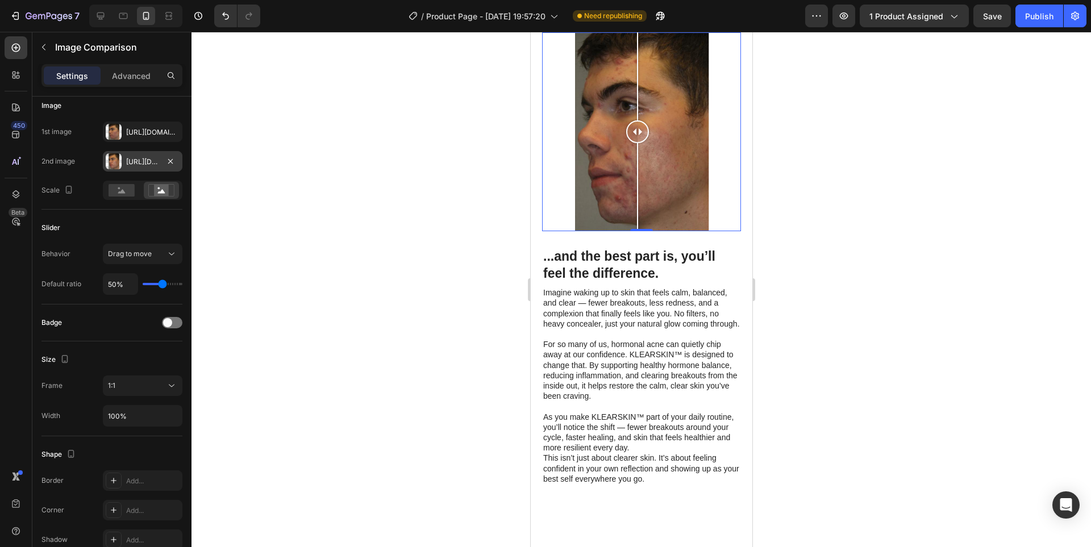
scroll to position [895, 0]
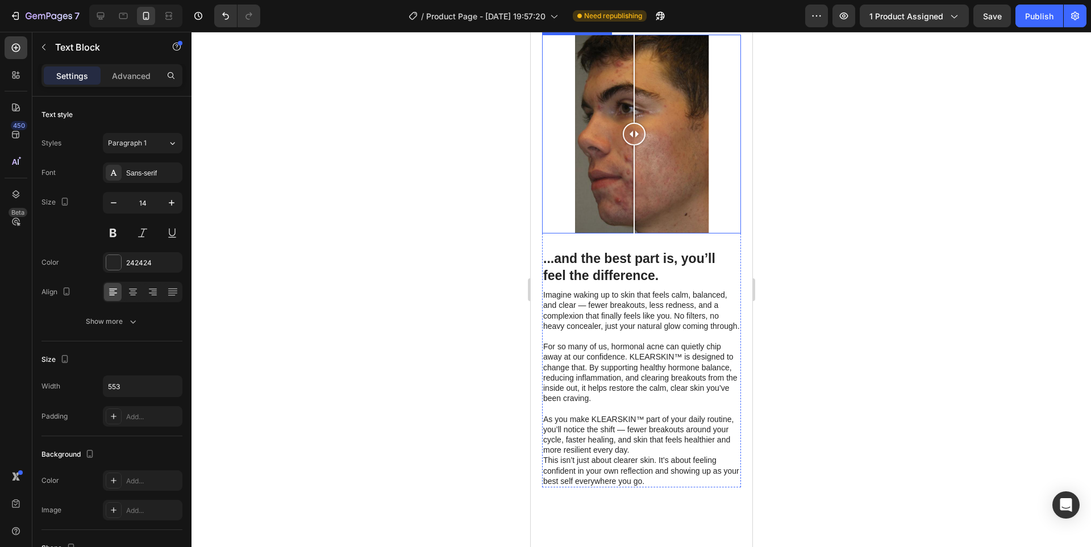
drag, startPoint x: 637, startPoint y: 345, endPoint x: 634, endPoint y: 337, distance: 8.7
click at [634, 146] on div at bounding box center [633, 134] width 23 height 23
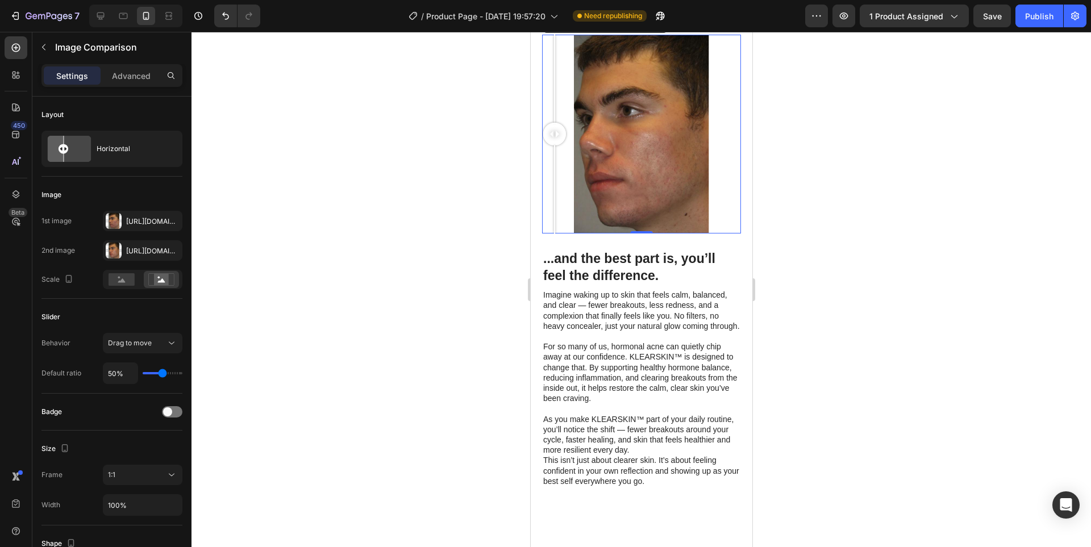
drag, startPoint x: 649, startPoint y: 339, endPoint x: 401, endPoint y: 334, distance: 247.9
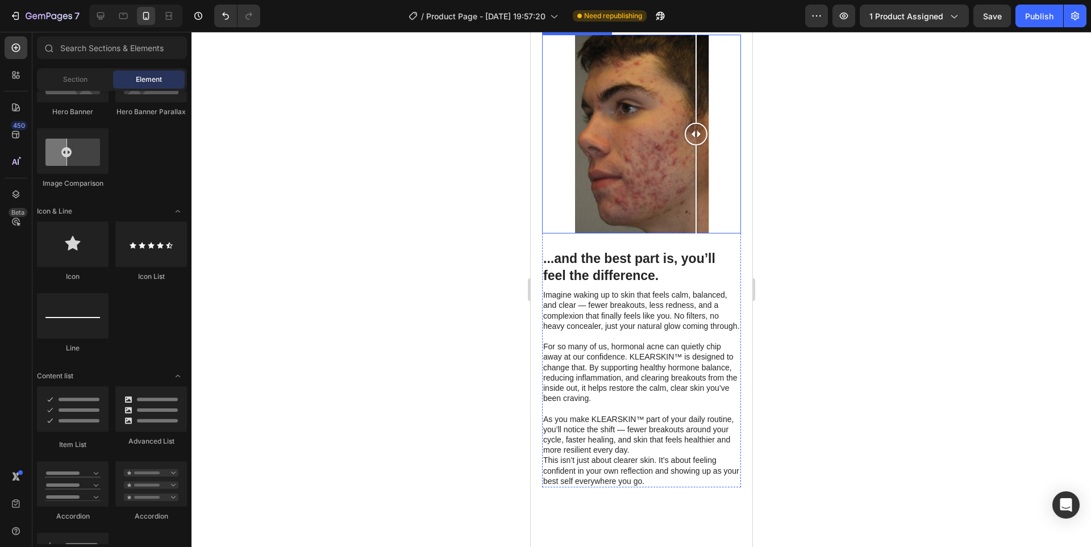
drag, startPoint x: 697, startPoint y: 323, endPoint x: 692, endPoint y: 324, distance: 5.8
click at [690, 234] on div at bounding box center [641, 134] width 199 height 199
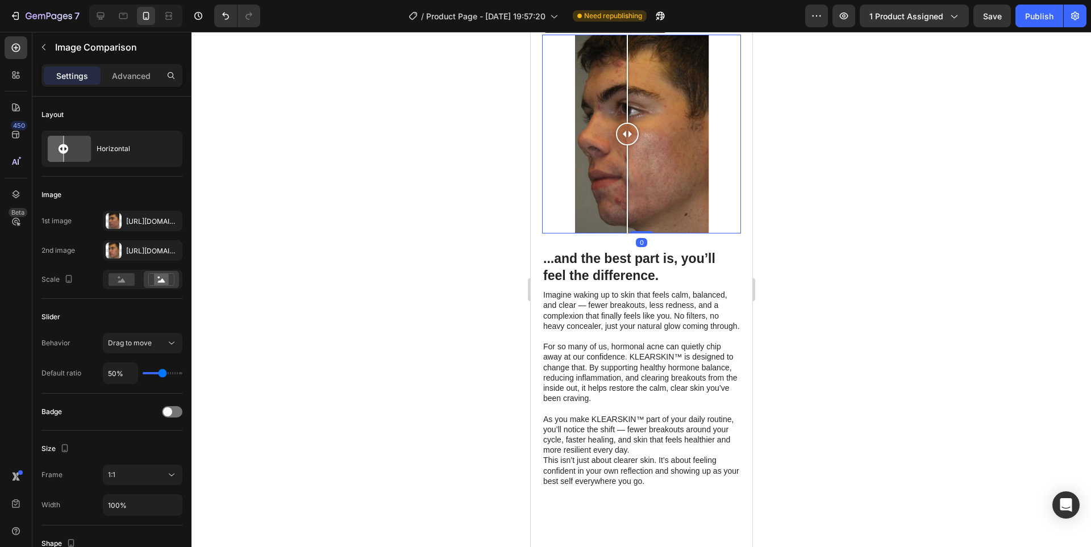
click at [627, 234] on div at bounding box center [641, 134] width 199 height 199
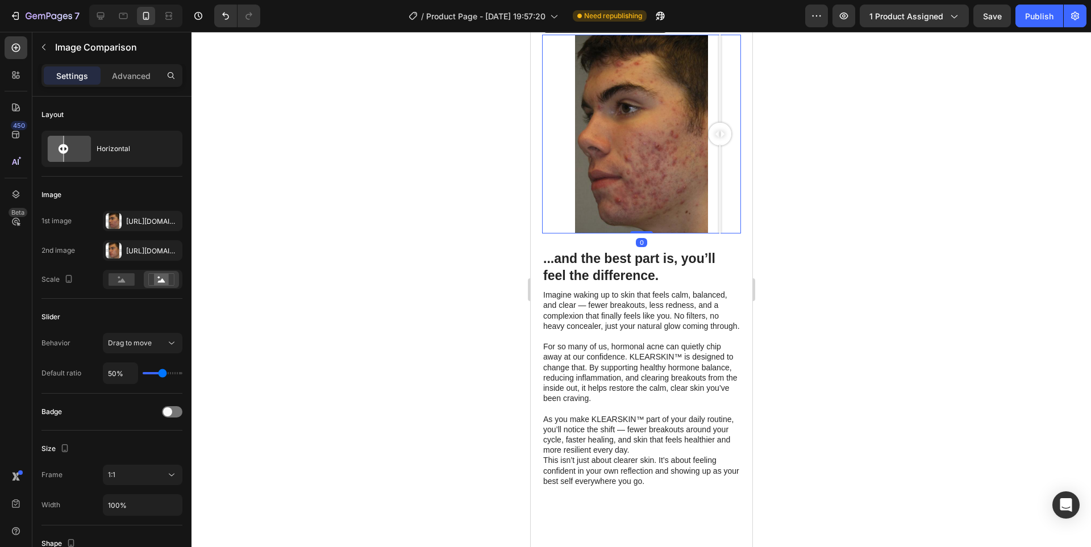
click at [722, 234] on div at bounding box center [641, 134] width 199 height 199
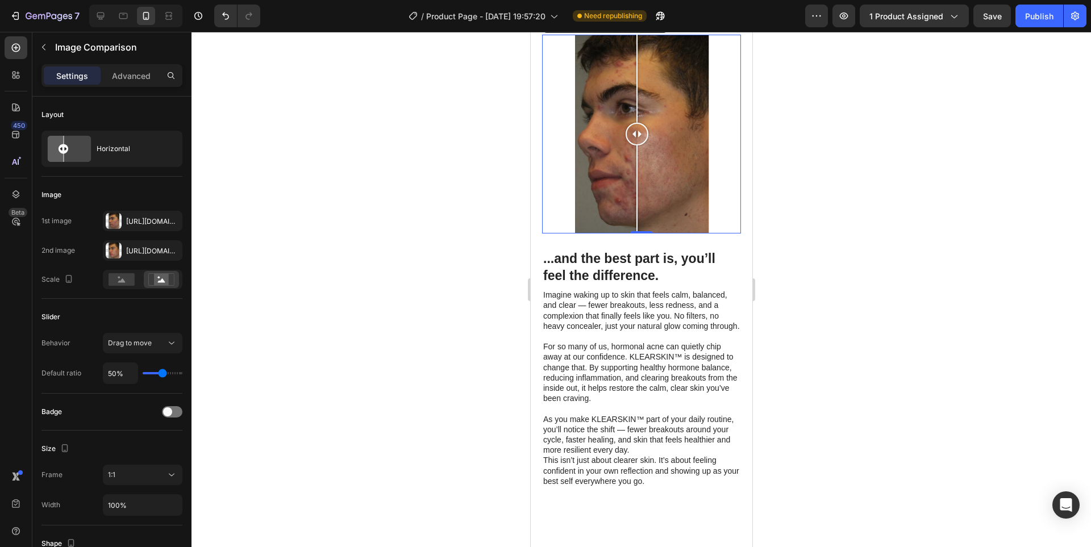
drag, startPoint x: 640, startPoint y: 314, endPoint x: 634, endPoint y: 318, distance: 7.3
click at [634, 234] on div at bounding box center [641, 134] width 199 height 199
click at [127, 284] on rect at bounding box center [122, 279] width 26 height 13
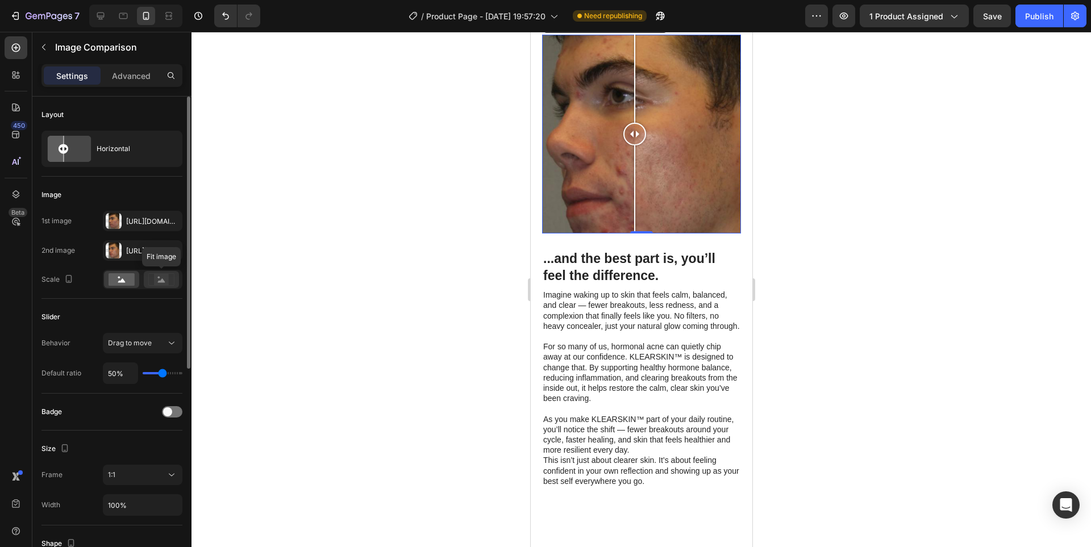
click at [176, 284] on div at bounding box center [161, 279] width 35 height 17
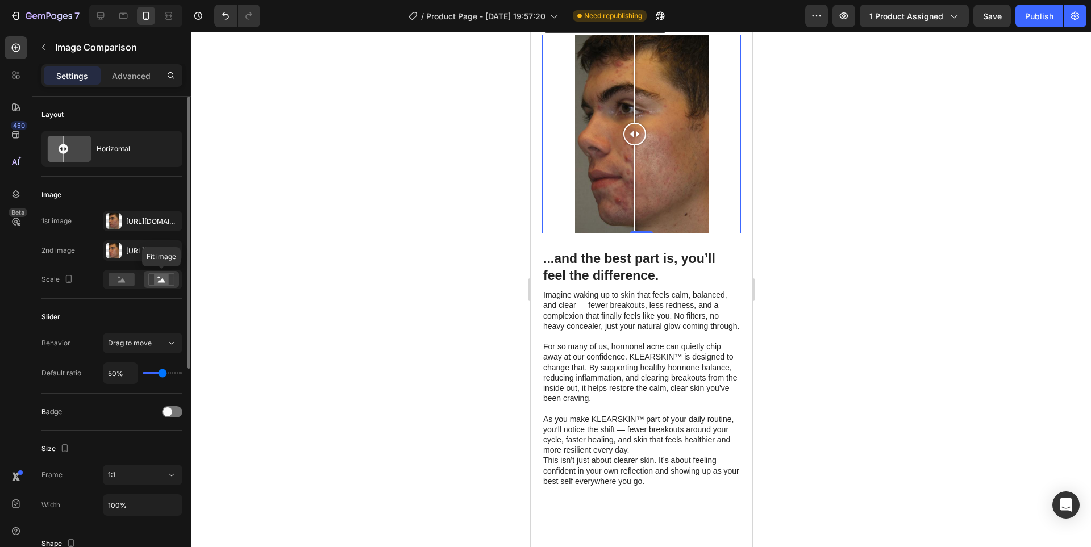
click at [145, 284] on div at bounding box center [161, 279] width 35 height 17
click at [130, 283] on rect at bounding box center [122, 279] width 26 height 13
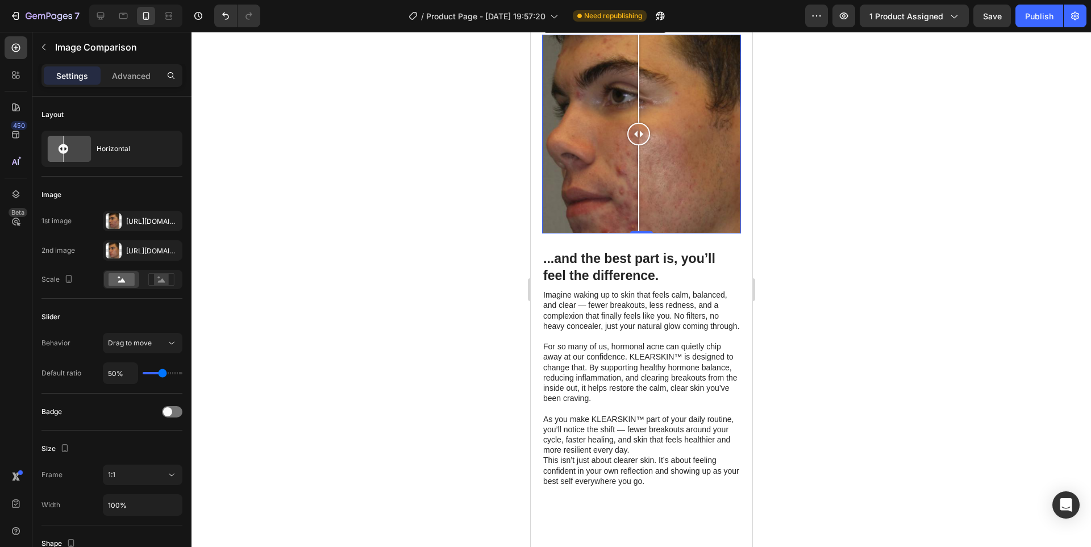
drag, startPoint x: 639, startPoint y: 336, endPoint x: 638, endPoint y: 349, distance: 13.1
click at [638, 234] on div at bounding box center [638, 134] width 23 height 199
click at [160, 273] on rect at bounding box center [161, 279] width 26 height 12
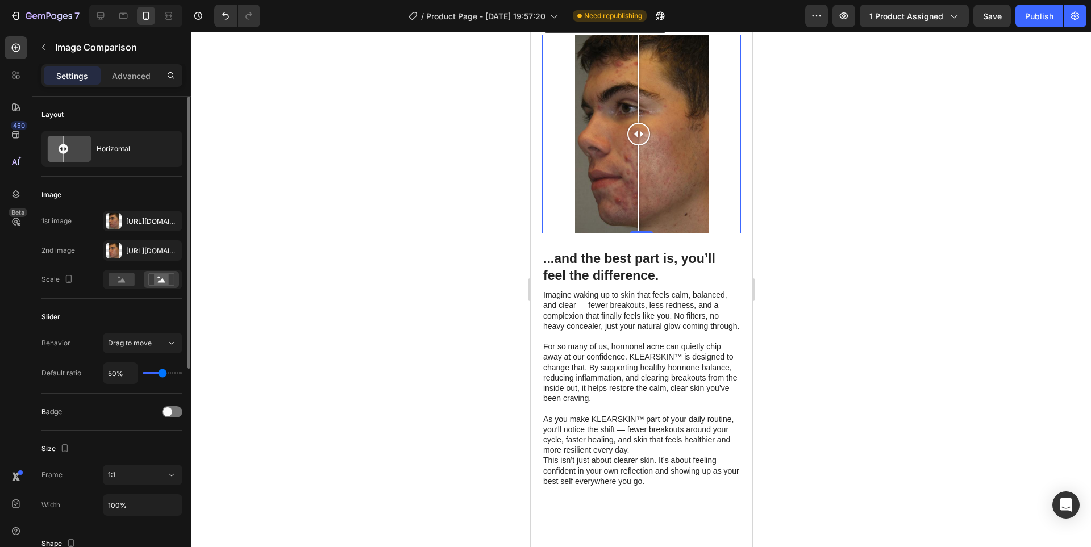
scroll to position [114, 0]
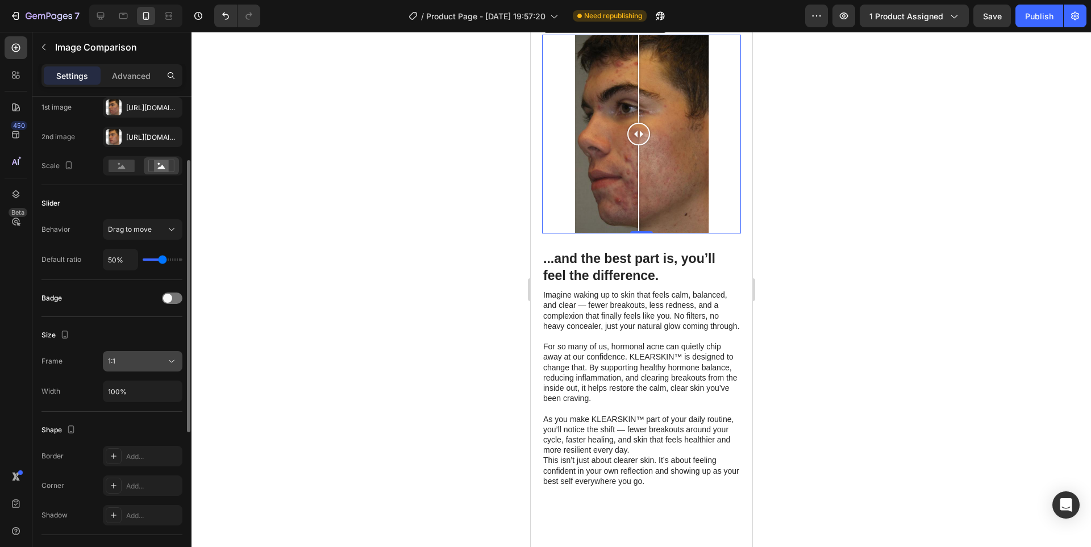
click at [130, 368] on button "1:1" at bounding box center [143, 361] width 80 height 20
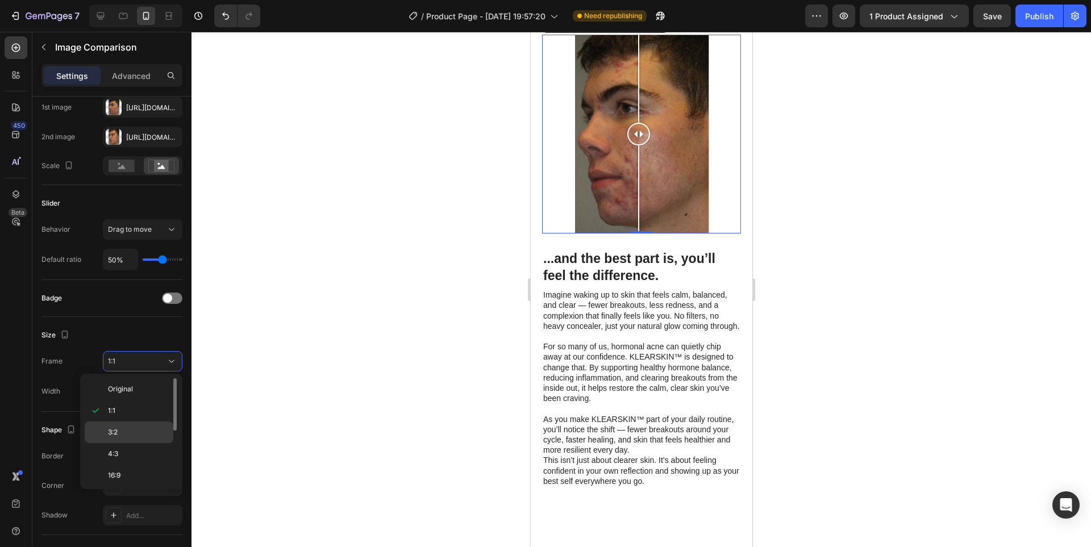
click at [127, 422] on div "3:2" at bounding box center [129, 433] width 89 height 22
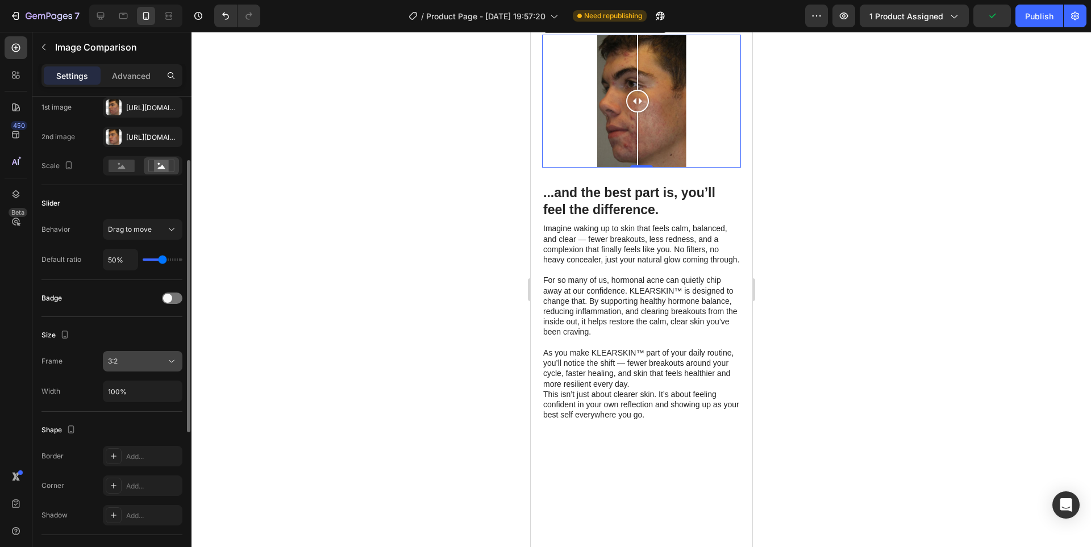
click at [147, 368] on button "3:2" at bounding box center [143, 361] width 80 height 20
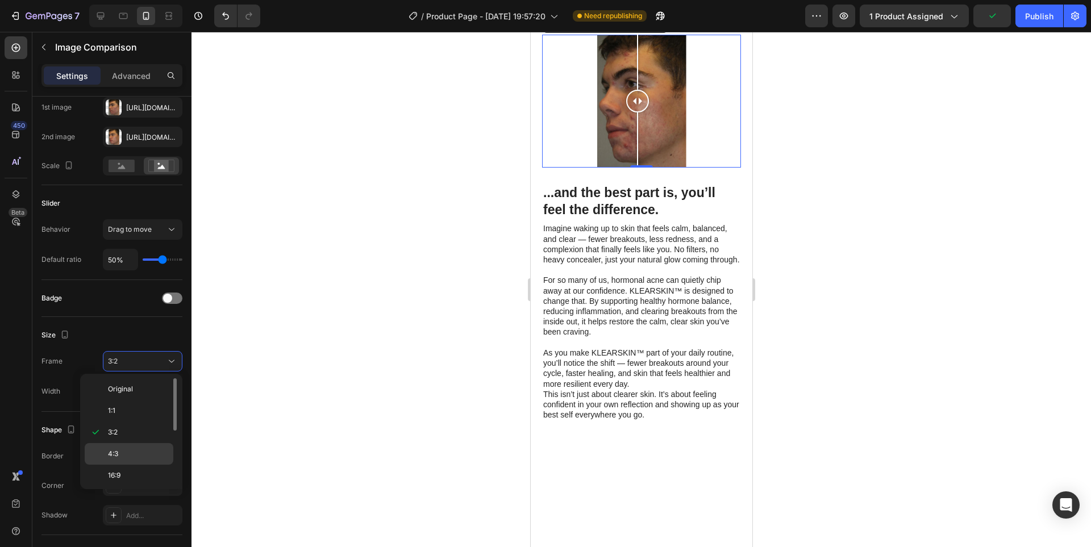
click at [155, 452] on p "4:3" at bounding box center [138, 454] width 60 height 10
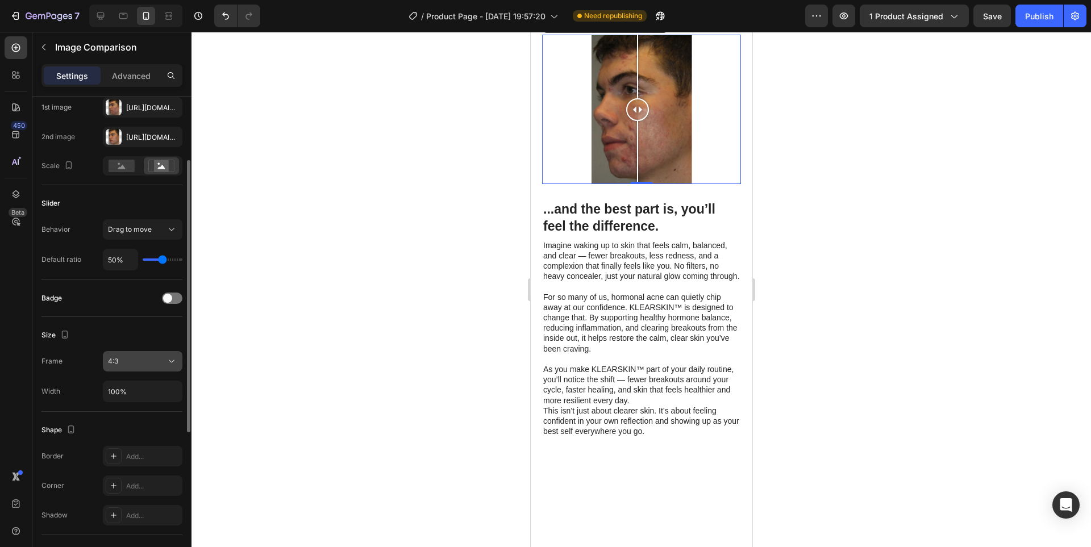
click at [149, 359] on div "4:3" at bounding box center [137, 361] width 58 height 10
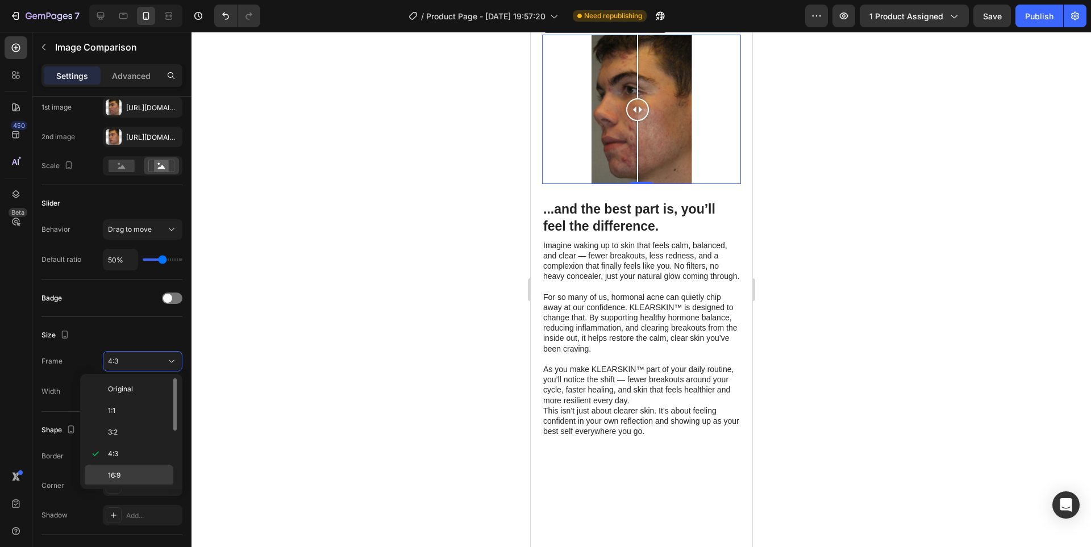
click at [149, 473] on p "16:9" at bounding box center [138, 476] width 60 height 10
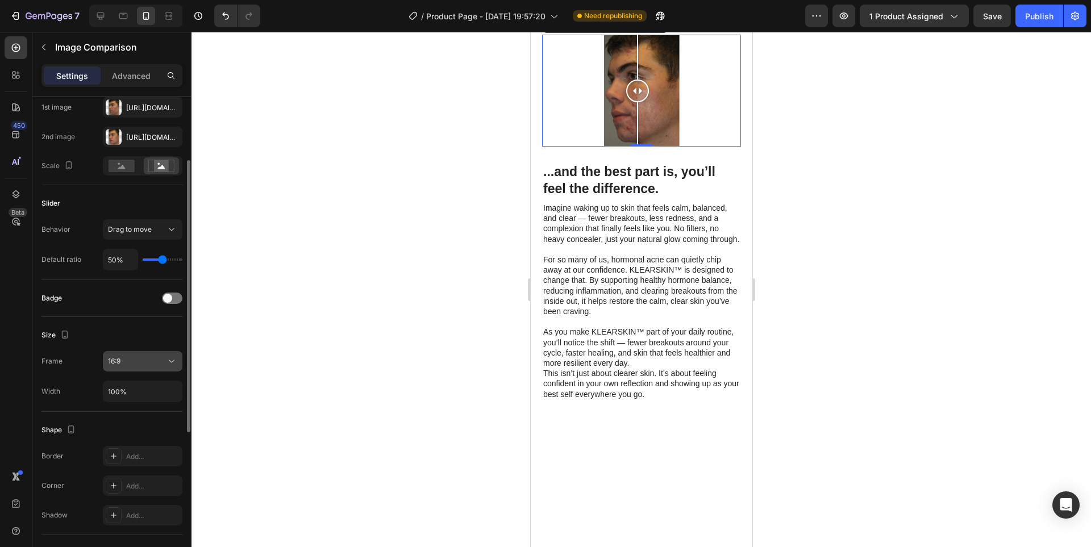
click at [141, 367] on div "16:9" at bounding box center [137, 361] width 58 height 10
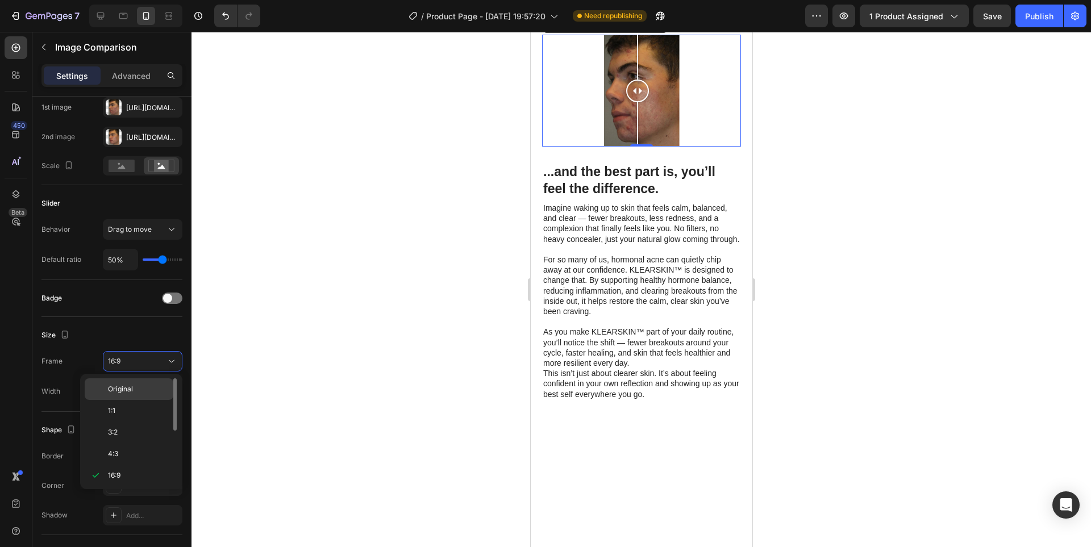
click at [140, 391] on p "Original" at bounding box center [138, 389] width 60 height 10
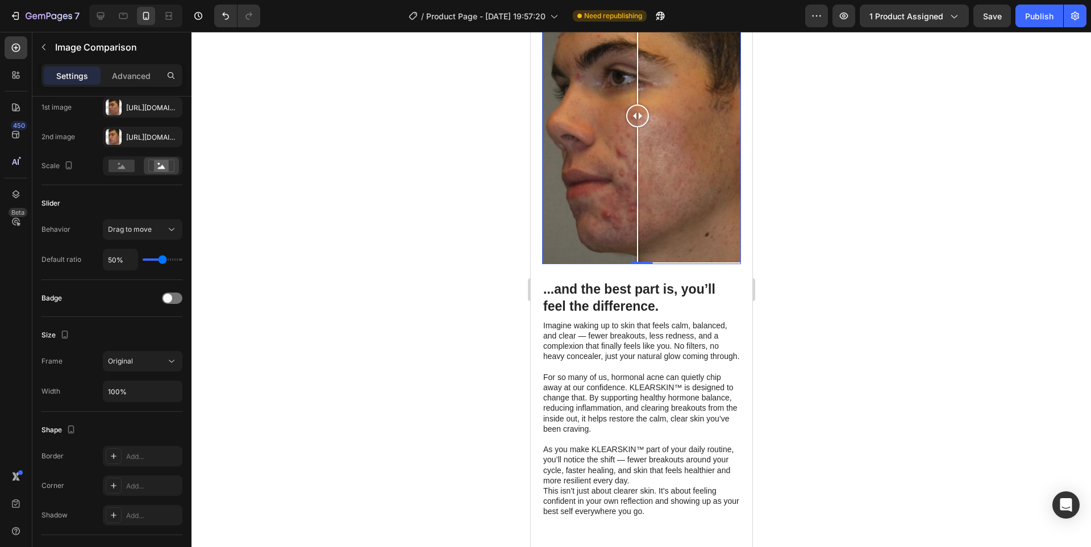
scroll to position [952, 0]
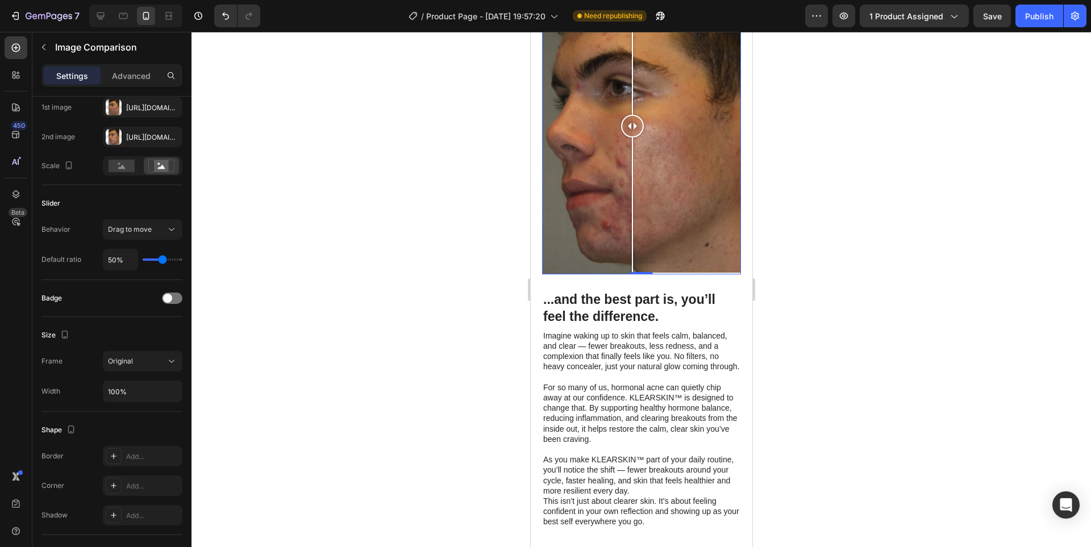
drag, startPoint x: 637, startPoint y: 329, endPoint x: 632, endPoint y: 345, distance: 16.9
click at [632, 275] on div at bounding box center [632, 126] width 23 height 297
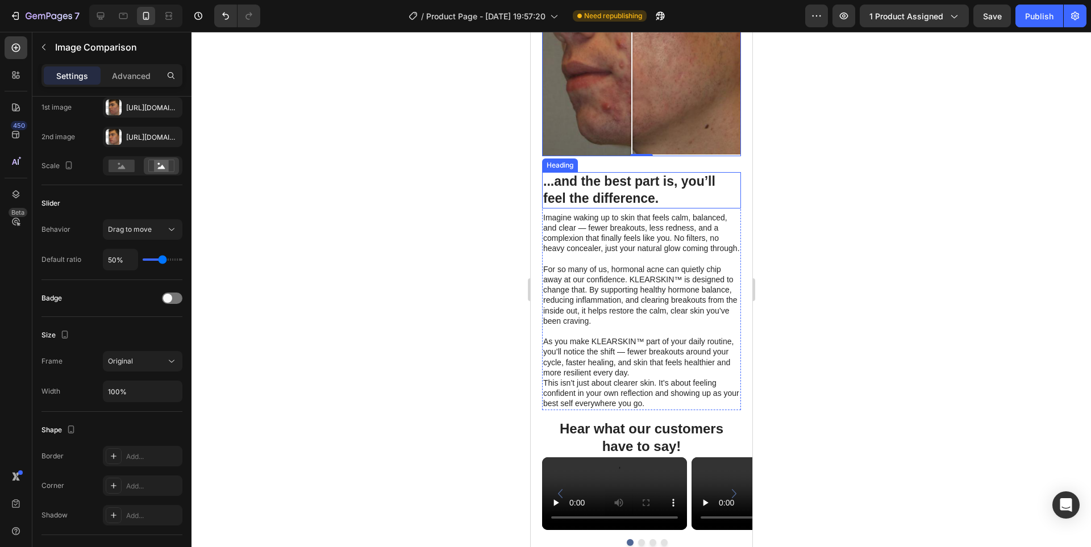
scroll to position [1236, 0]
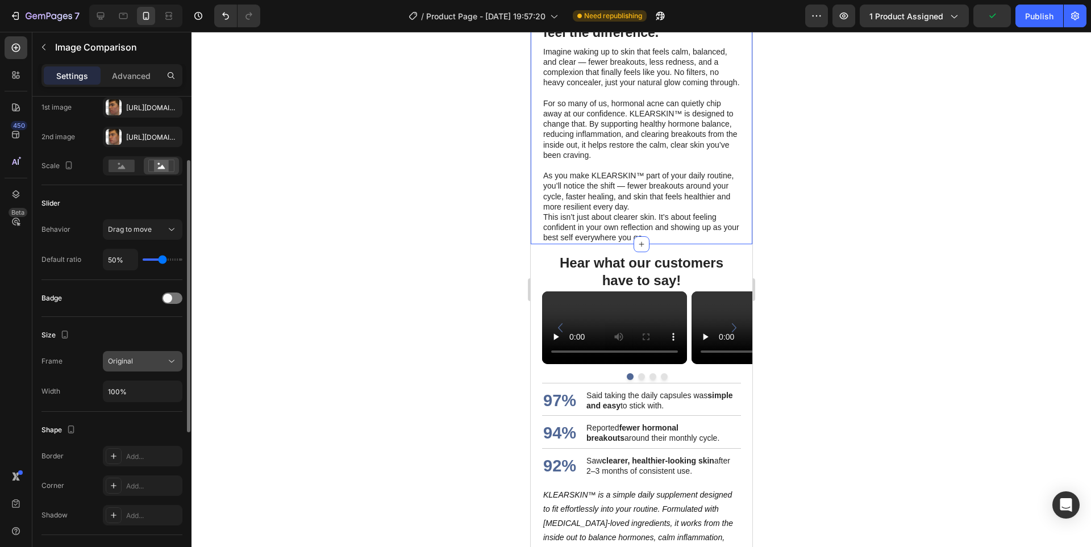
click at [142, 361] on div "Original" at bounding box center [137, 361] width 58 height 10
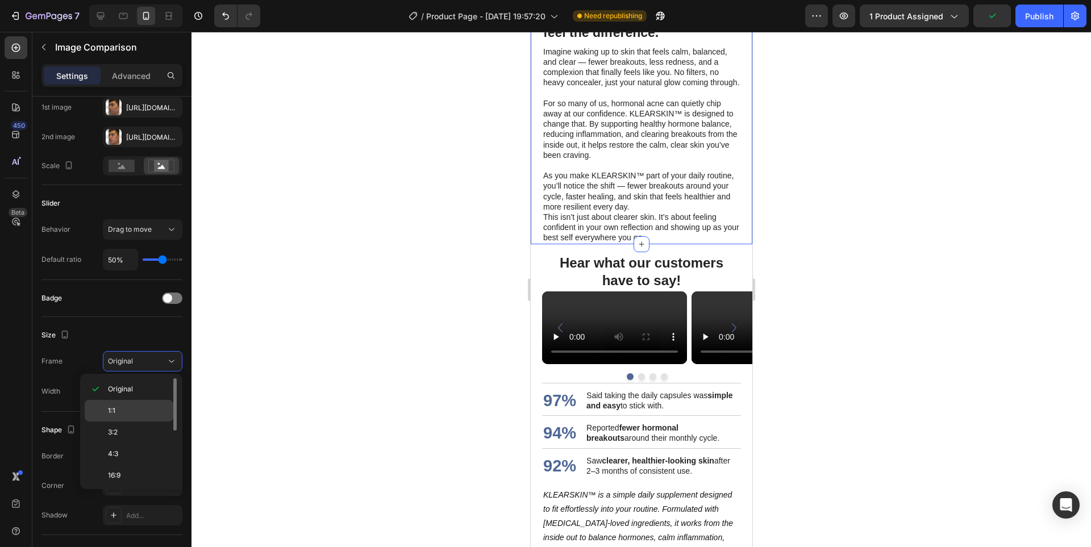
click at [134, 407] on p "1:1" at bounding box center [138, 411] width 60 height 10
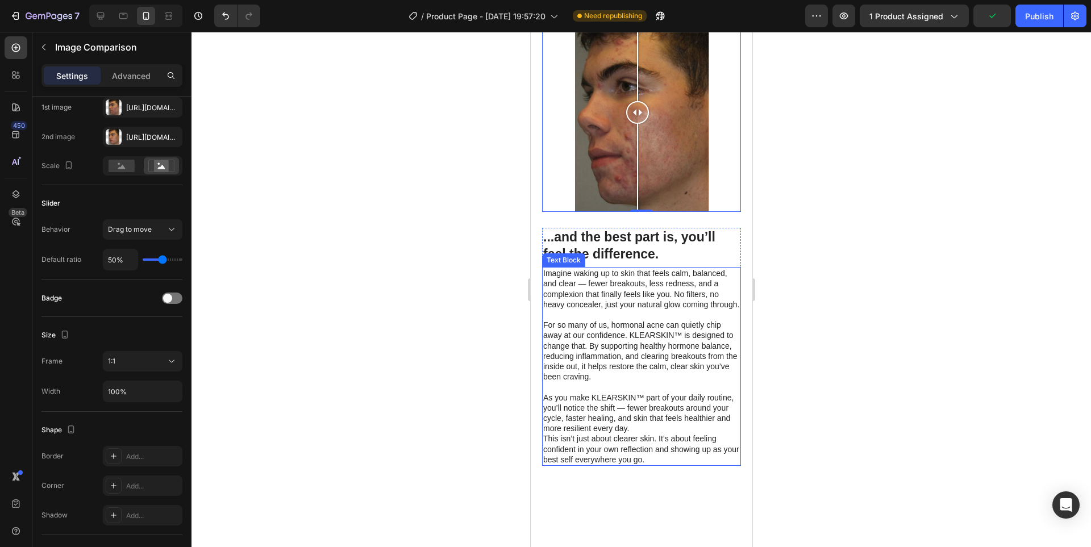
scroll to position [915, 0]
drag, startPoint x: 581, startPoint y: 316, endPoint x: 633, endPoint y: 329, distance: 53.2
click at [633, 213] on div at bounding box center [633, 113] width 23 height 199
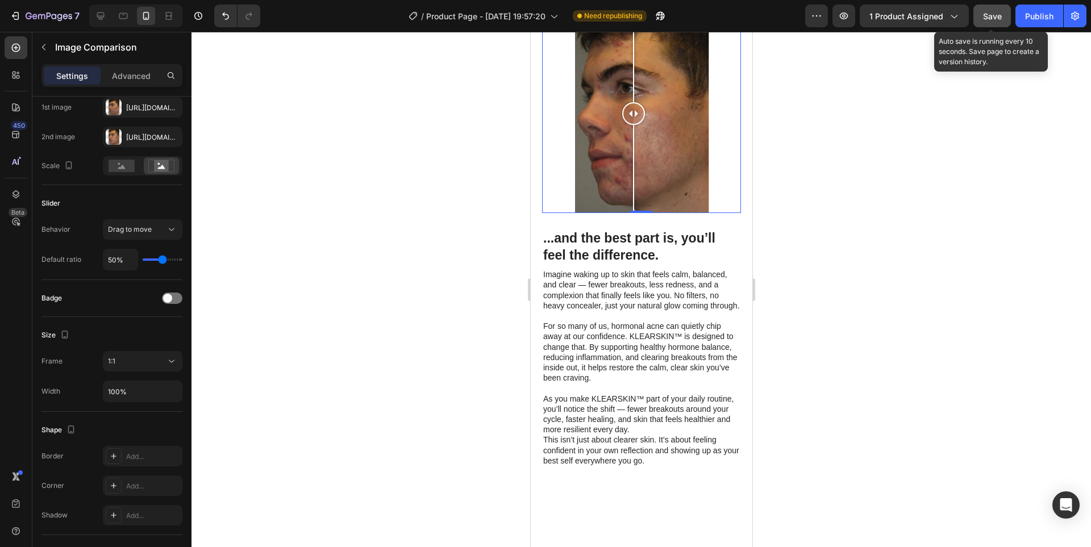
click at [997, 13] on span "Save" at bounding box center [992, 16] width 19 height 10
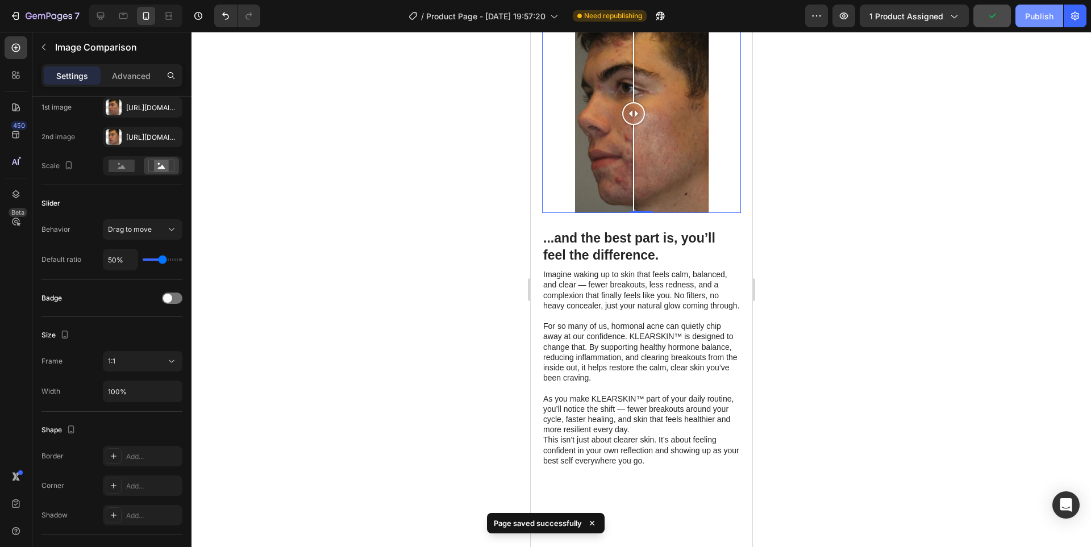
click at [1040, 16] on div "Publish" at bounding box center [1039, 16] width 28 height 12
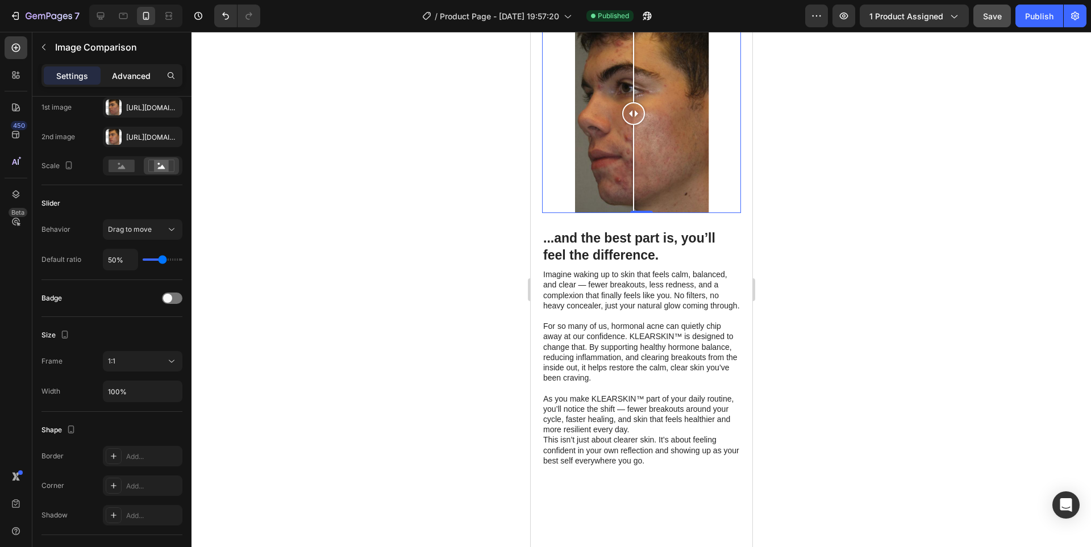
click at [127, 74] on p "Advanced" at bounding box center [131, 76] width 39 height 12
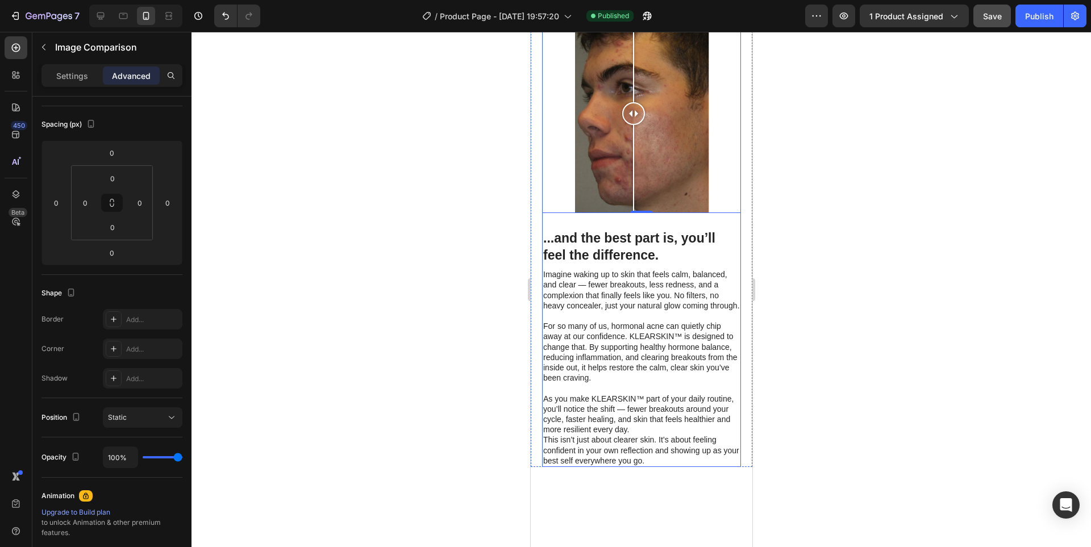
click at [682, 423] on div "...and the best part is, you’ll feel the difference. Heading Imagine waking up …" at bounding box center [641, 340] width 199 height 254
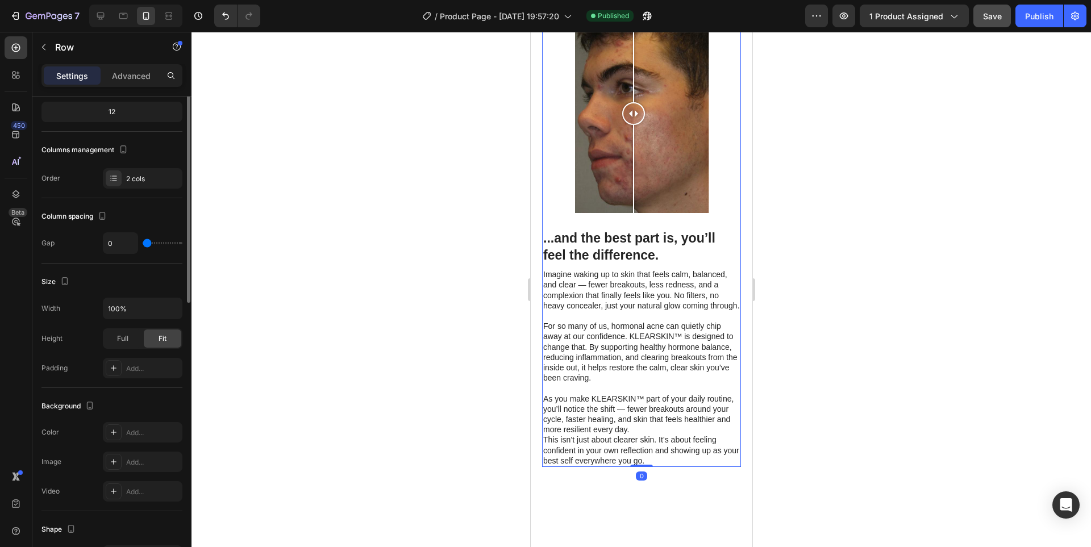
scroll to position [0, 0]
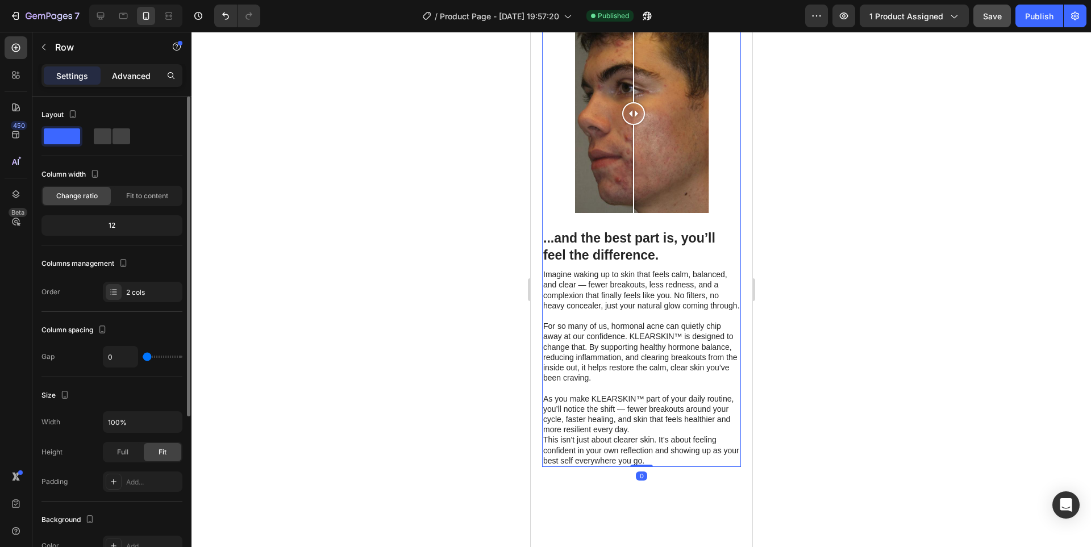
click at [120, 75] on p "Advanced" at bounding box center [131, 76] width 39 height 12
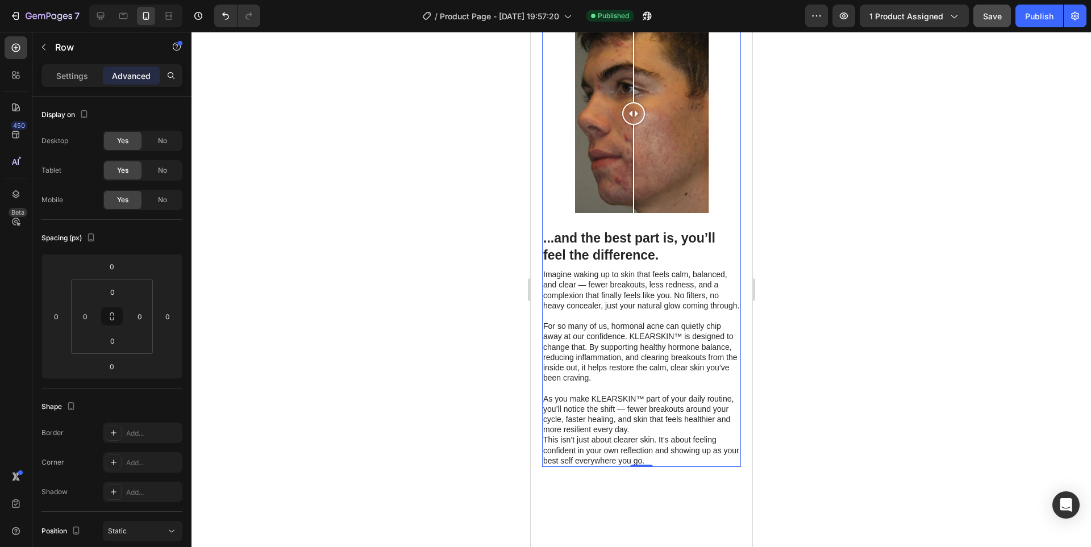
click at [665, 422] on div "...and the best part is, you’ll feel the difference. Heading Imagine waking up …" at bounding box center [641, 340] width 199 height 254
click at [676, 265] on h2 "...and the best part is, you’ll feel the difference." at bounding box center [641, 247] width 199 height 36
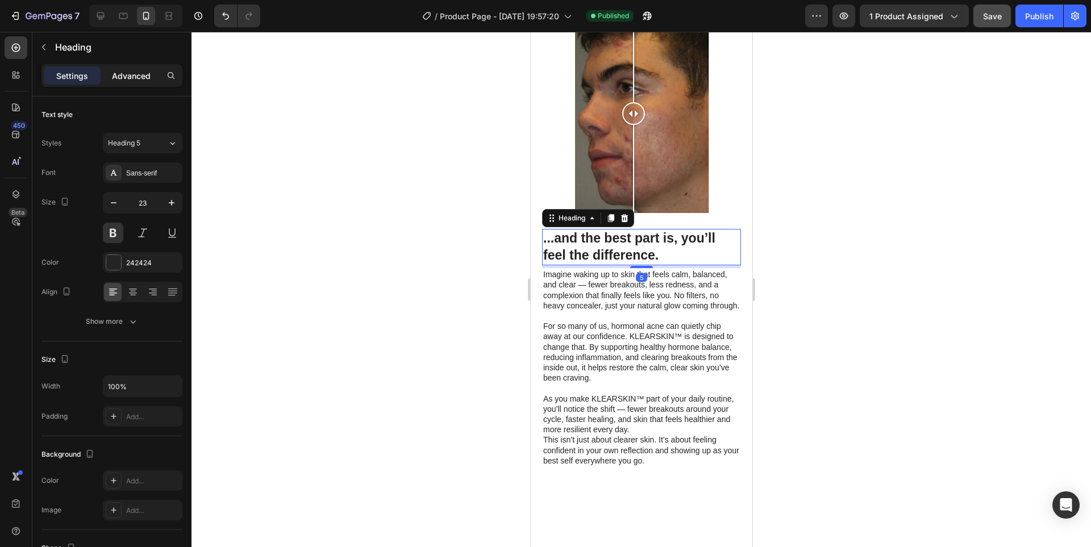
click at [132, 76] on p "Advanced" at bounding box center [131, 76] width 39 height 12
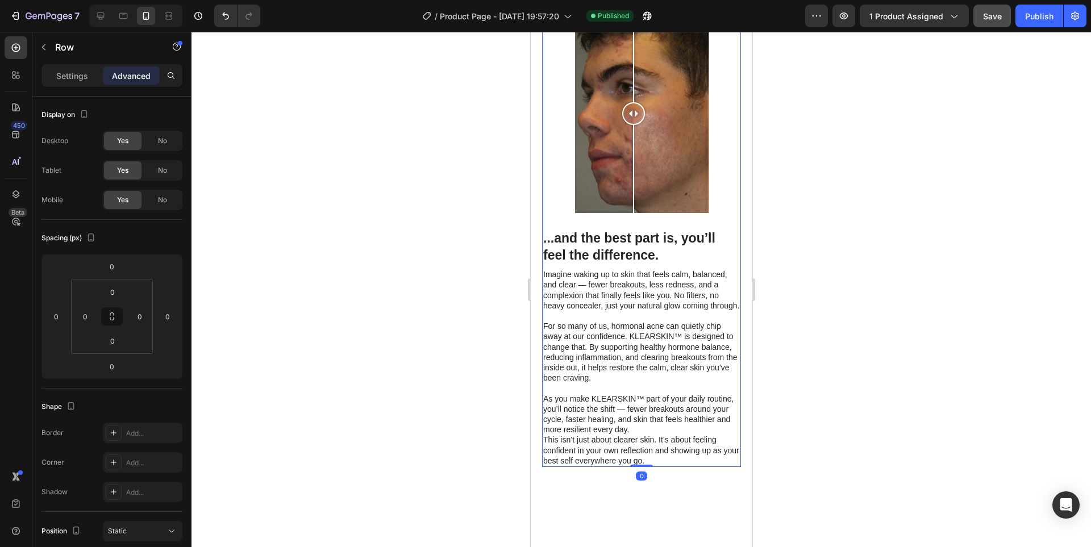
click at [697, 414] on div "...and the best part is, you’ll feel the difference. Heading Imagine waking up …" at bounding box center [641, 340] width 199 height 254
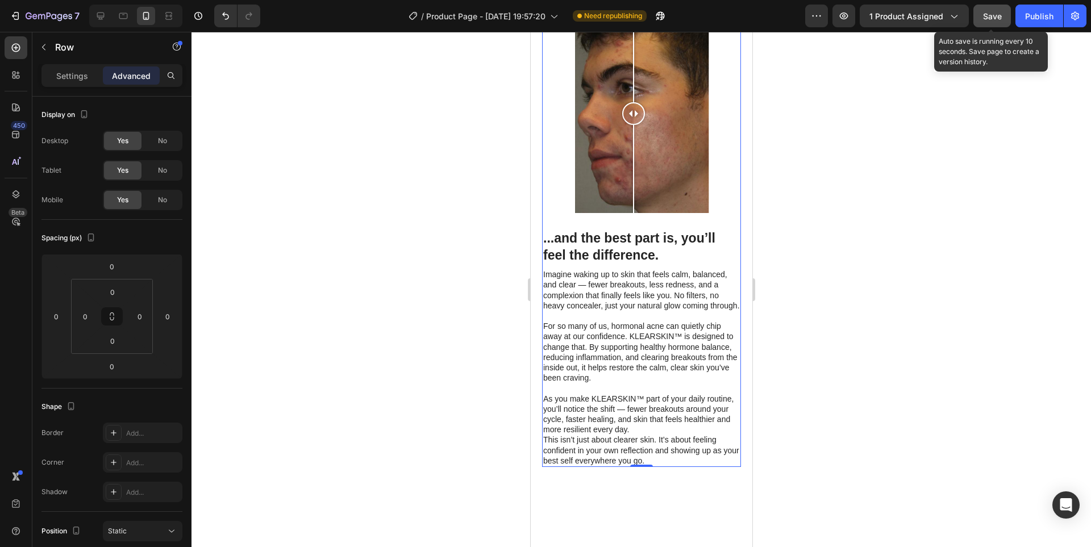
click at [1006, 18] on button "Save" at bounding box center [993, 16] width 38 height 23
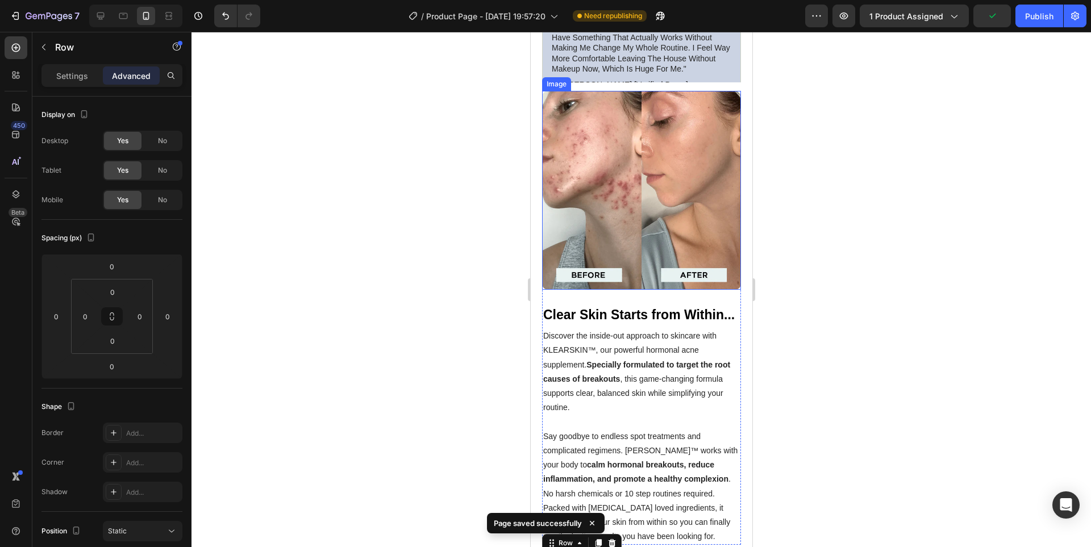
click at [473, 127] on div at bounding box center [642, 290] width 900 height 516
